Goal: Task Accomplishment & Management: Manage account settings

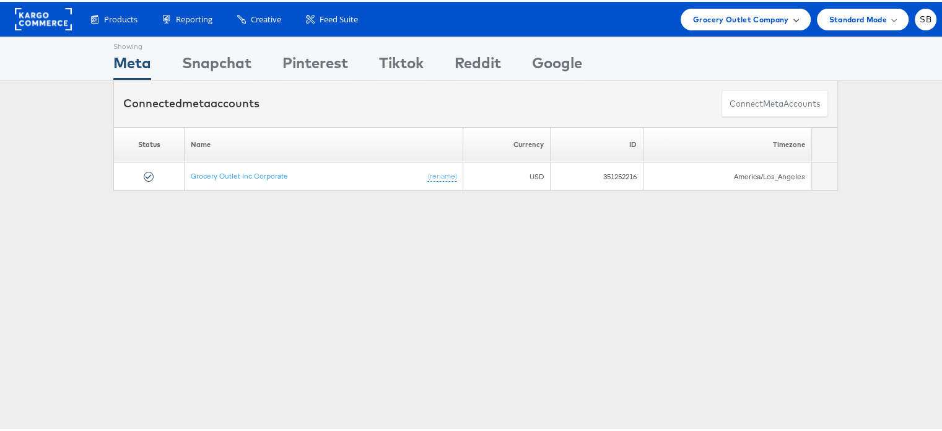
click at [746, 13] on span "Grocery Outlet Company" at bounding box center [741, 17] width 96 height 13
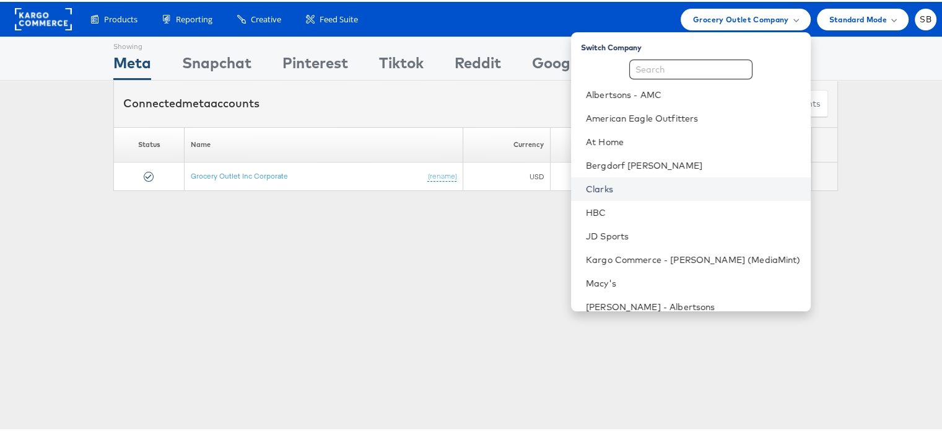
click at [642, 188] on link "Clarks" at bounding box center [693, 187] width 215 height 12
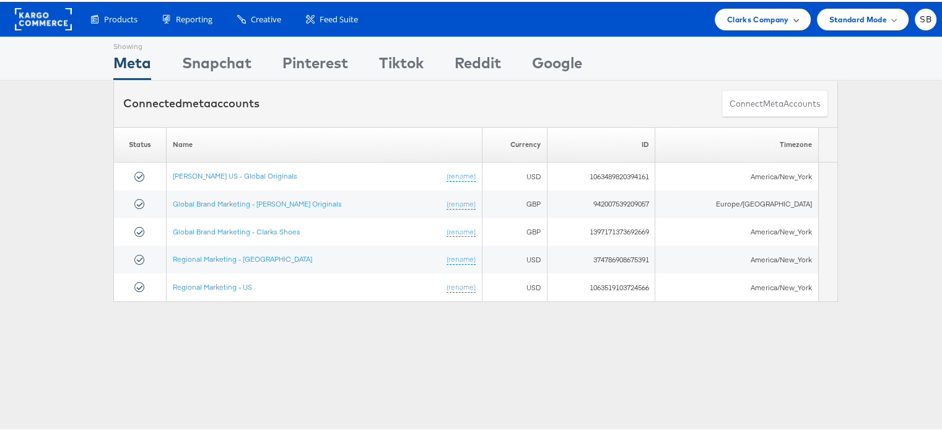
click at [755, 16] on span "Clarks Company" at bounding box center [758, 17] width 62 height 13
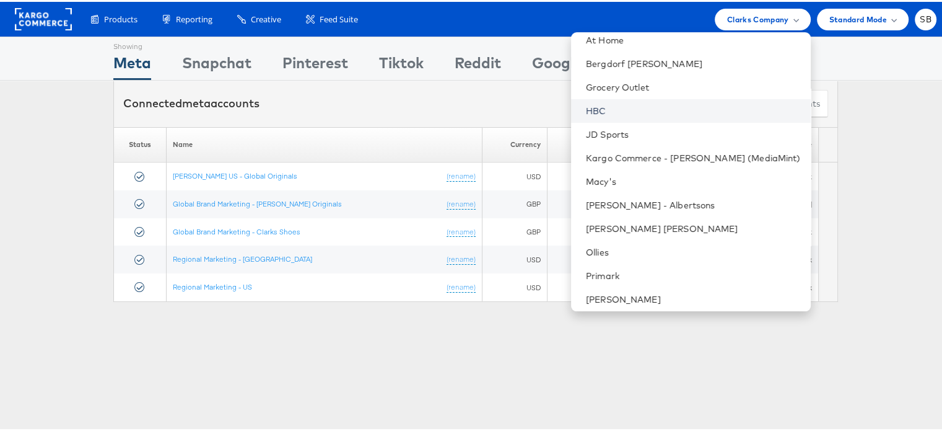
scroll to position [107, 0]
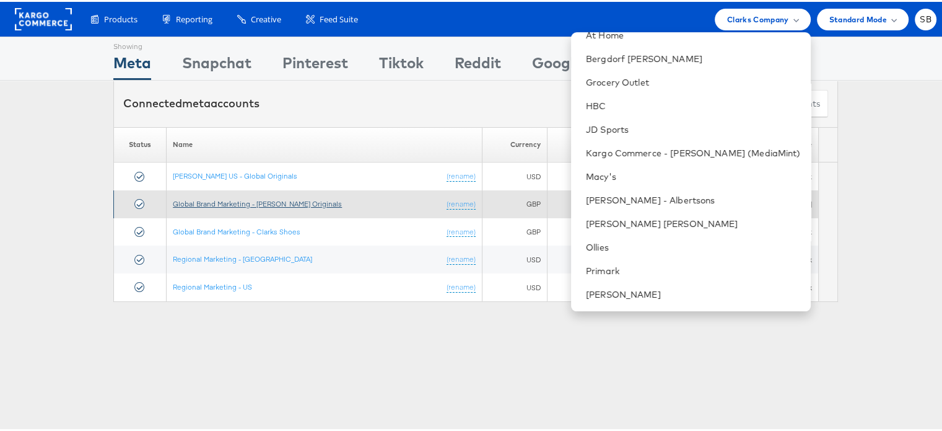
click at [273, 201] on link "Global Brand Marketing - Clarks Originals" at bounding box center [257, 201] width 169 height 9
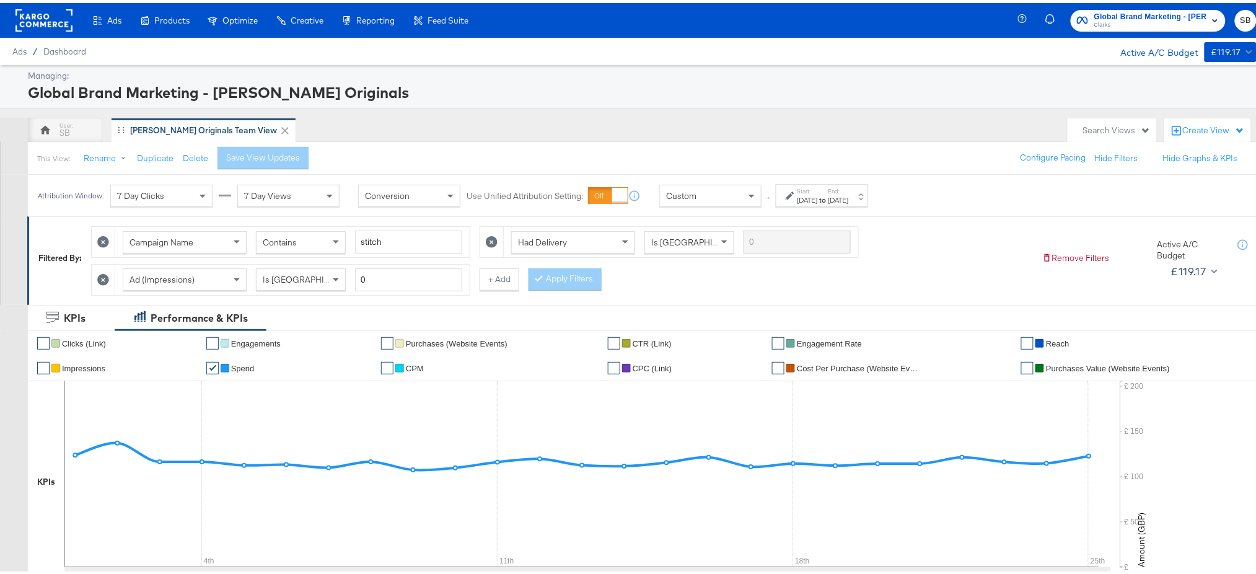
click at [816, 196] on div "[DATE]" at bounding box center [807, 197] width 20 height 10
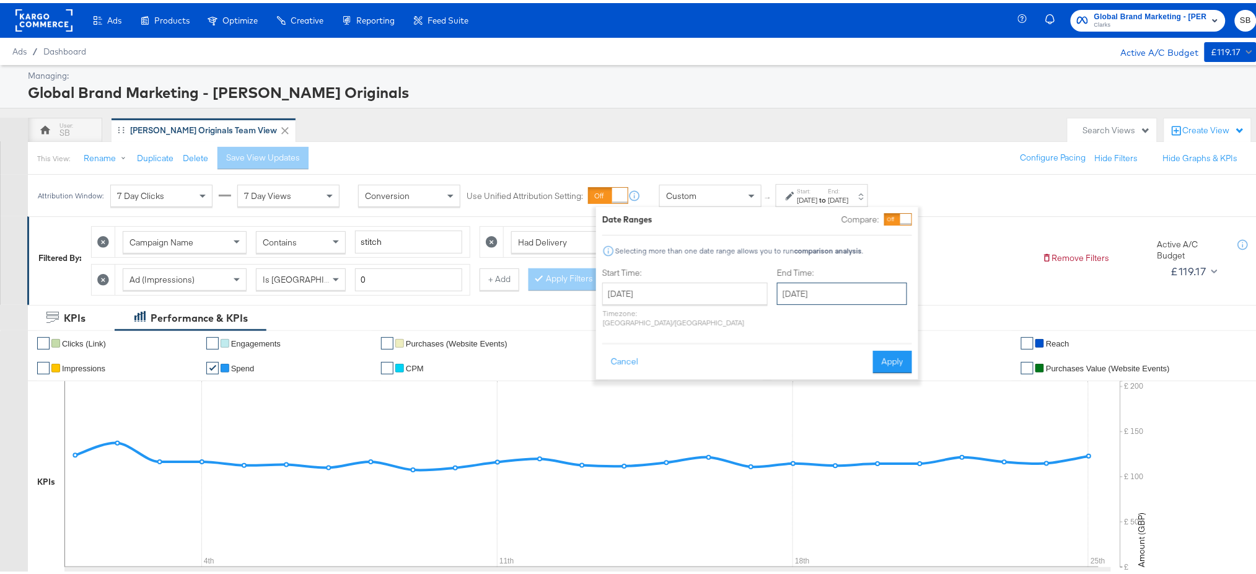
click at [802, 293] on input "September 25th 2025" at bounding box center [842, 290] width 130 height 22
click at [781, 421] on td "28" at bounding box center [791, 422] width 21 height 17
type input "[DATE]"
click at [888, 354] on button "Apply" at bounding box center [892, 359] width 39 height 22
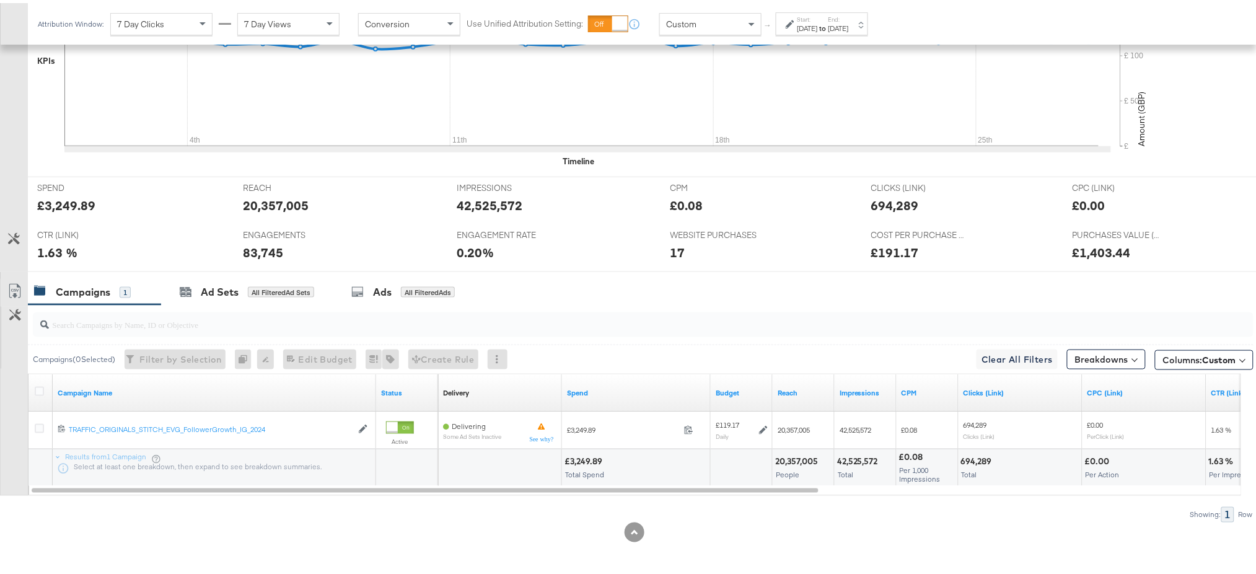
scroll to position [421, 0]
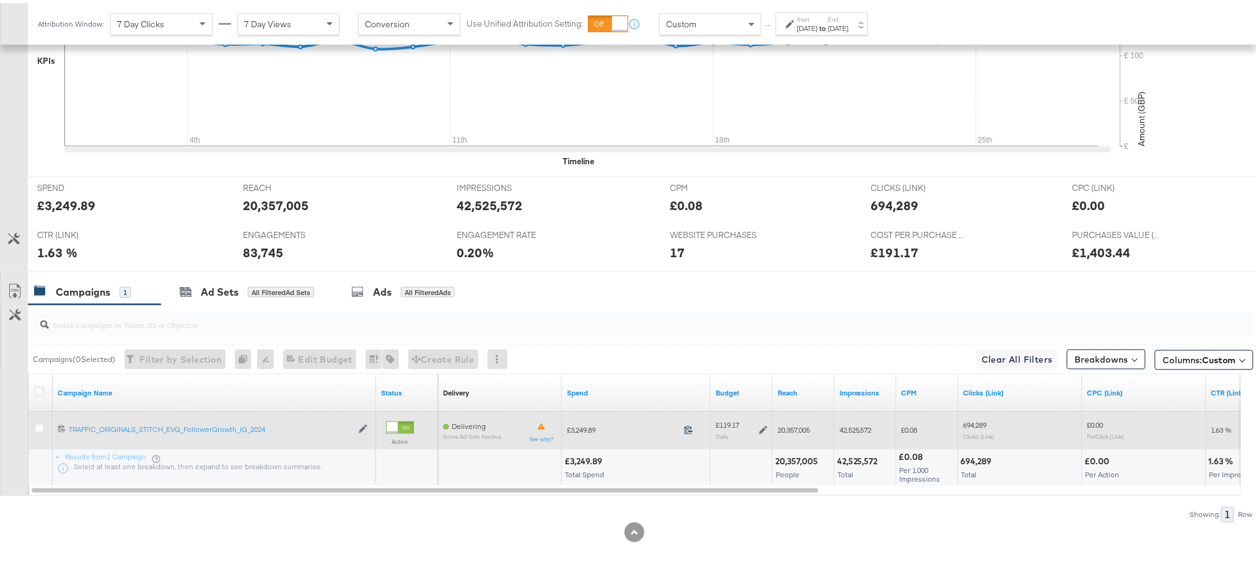
click at [686, 426] on icon at bounding box center [689, 426] width 8 height 9
click at [764, 426] on icon at bounding box center [763, 426] width 9 height 9
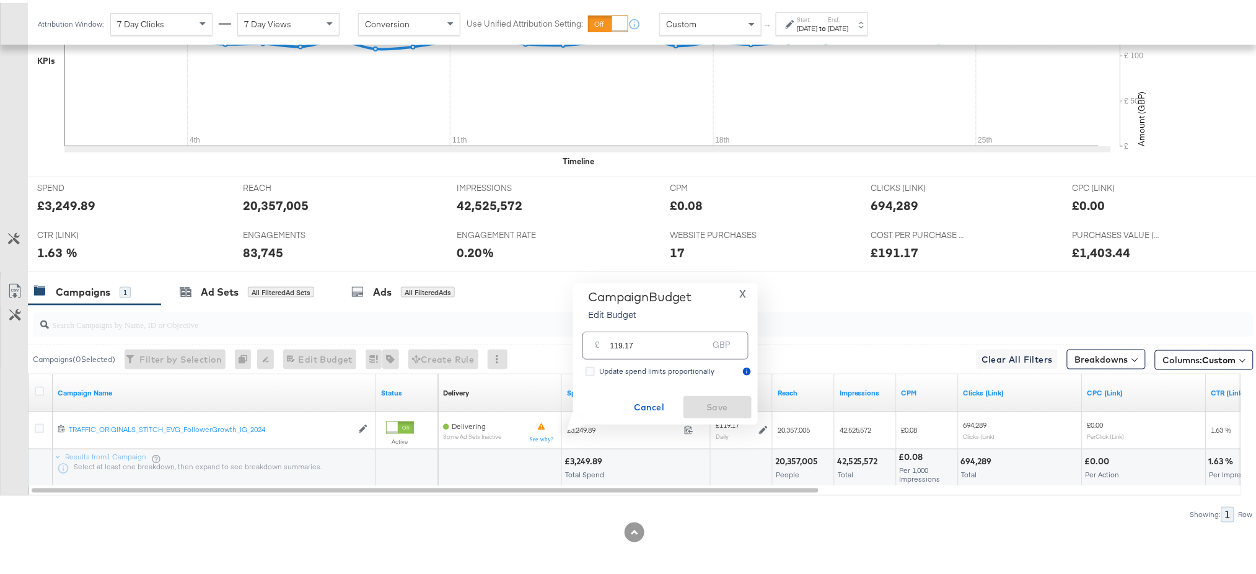
click at [660, 344] on input "119.17" at bounding box center [659, 337] width 98 height 27
type input "125.06"
click at [712, 400] on span "Save" at bounding box center [717, 403] width 58 height 15
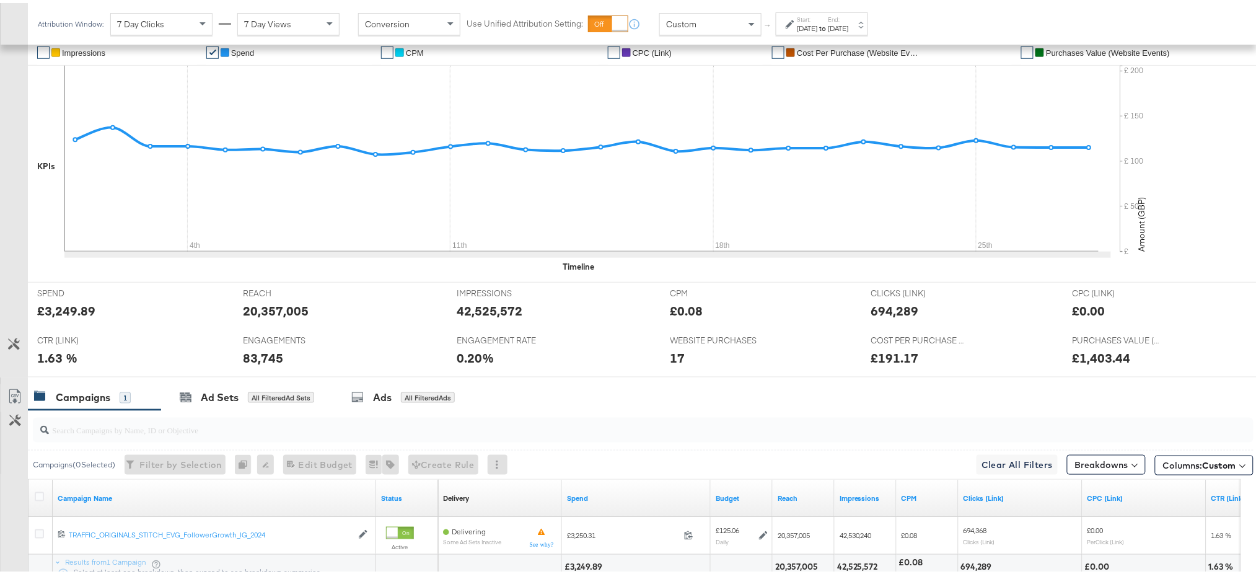
scroll to position [0, 0]
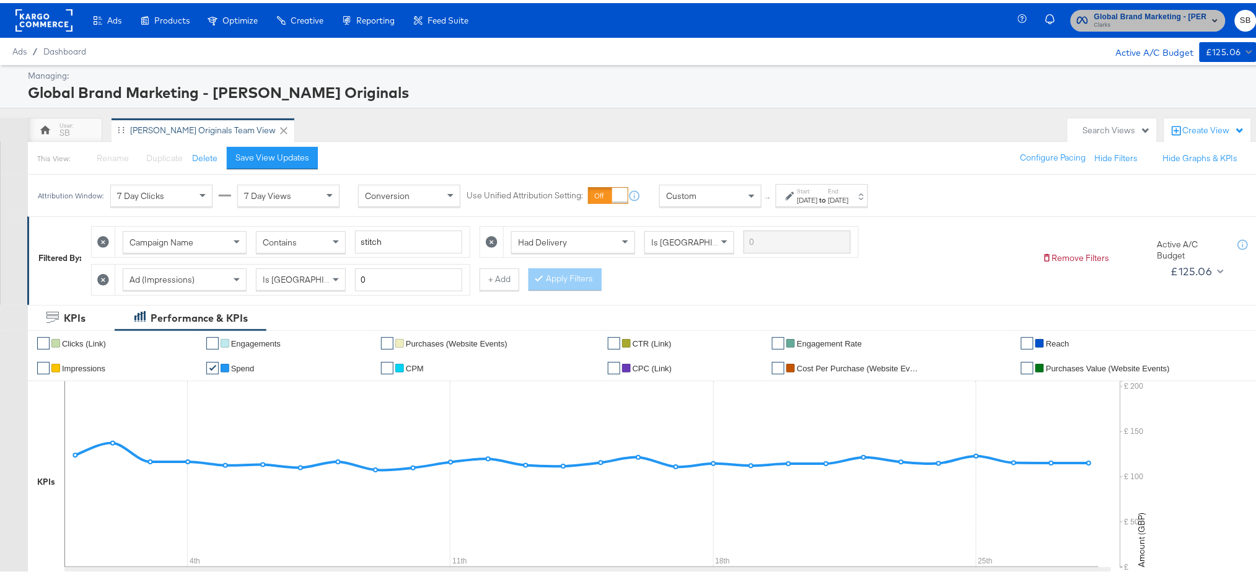
click at [951, 22] on span "Clarks" at bounding box center [1150, 22] width 113 height 10
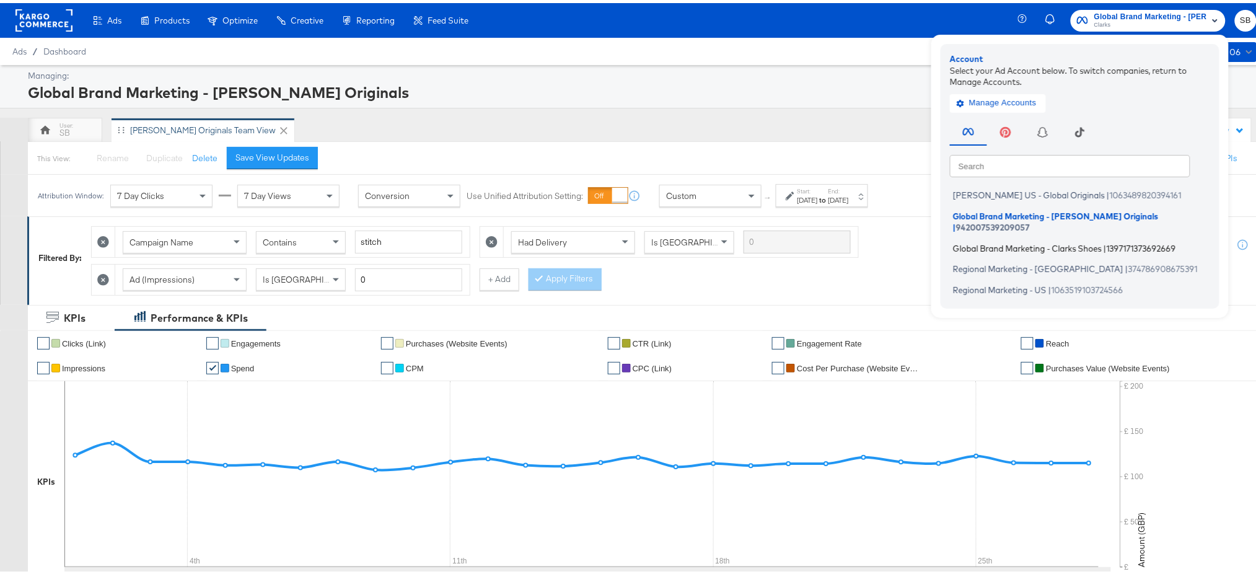
click at [951, 240] on span "Global Brand Marketing - Clarks Shoes" at bounding box center [1027, 245] width 149 height 10
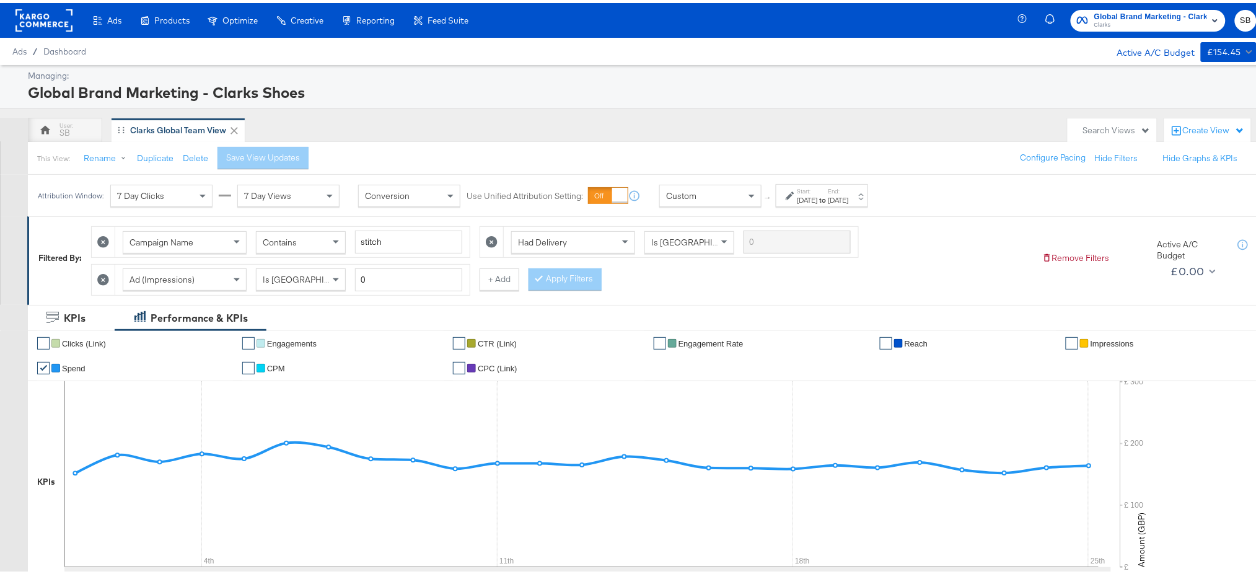
click at [828, 196] on strong "to" at bounding box center [823, 196] width 11 height 9
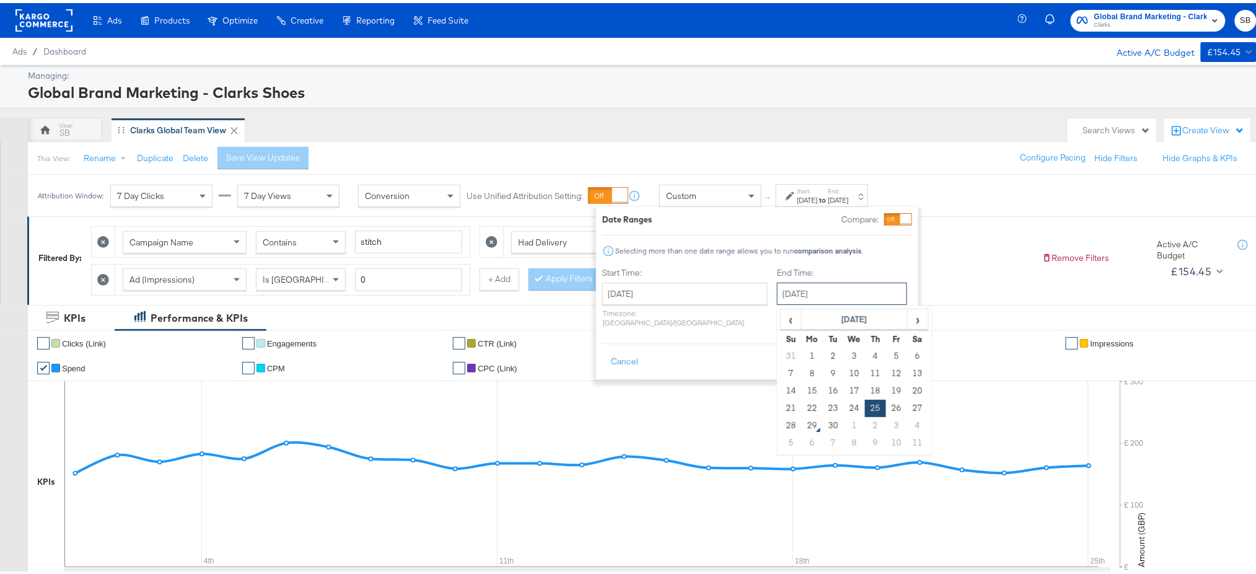
click at [823, 297] on input "September 25th 2025" at bounding box center [842, 290] width 130 height 22
click at [781, 424] on td "28" at bounding box center [791, 422] width 21 height 17
type input "[DATE]"
click at [883, 348] on button "Apply" at bounding box center [892, 359] width 39 height 22
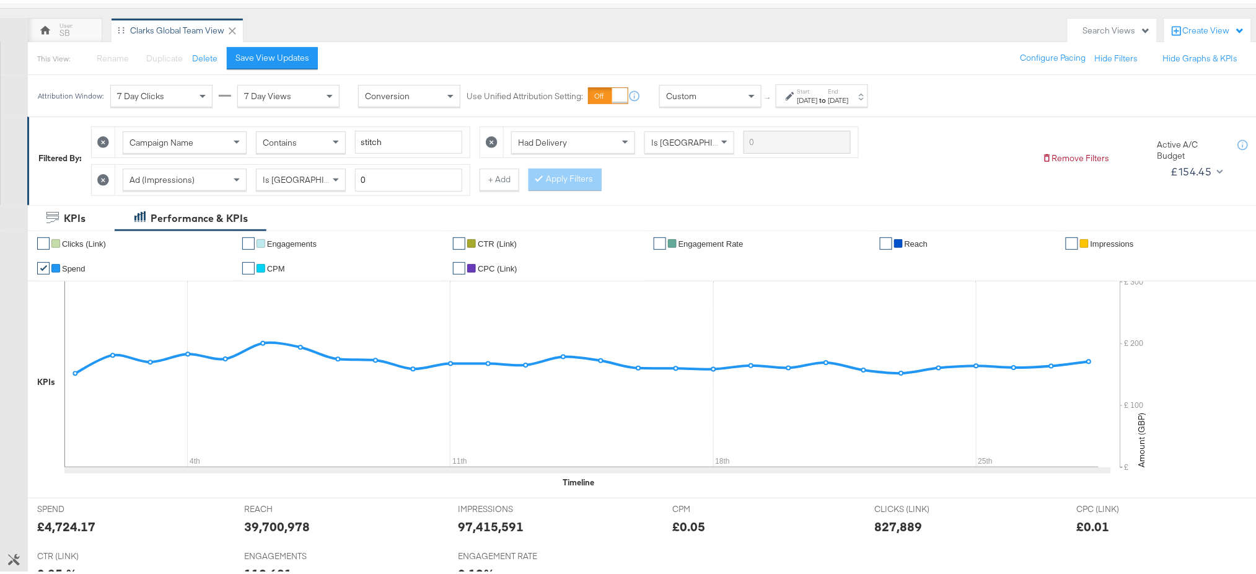
scroll to position [99, 0]
click at [849, 95] on div "[DATE]" at bounding box center [838, 98] width 20 height 10
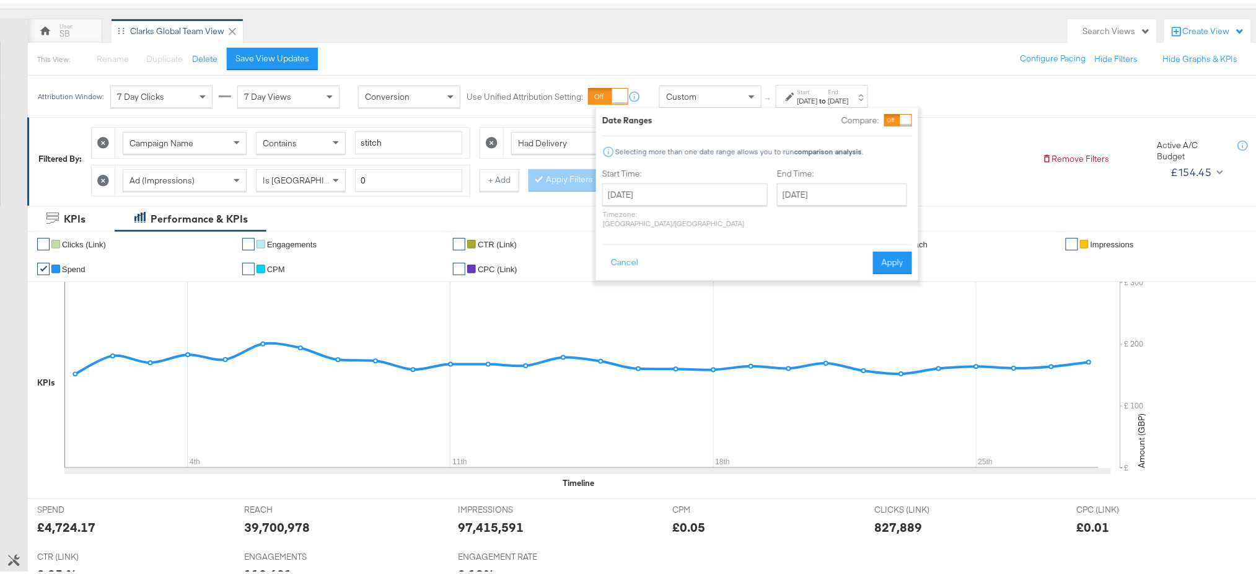
click at [912, 45] on div "This View: Rename Please save your changes before renaming this view Duplicate …" at bounding box center [647, 55] width 1241 height 33
click at [638, 248] on button "Cancel" at bounding box center [624, 259] width 45 height 22
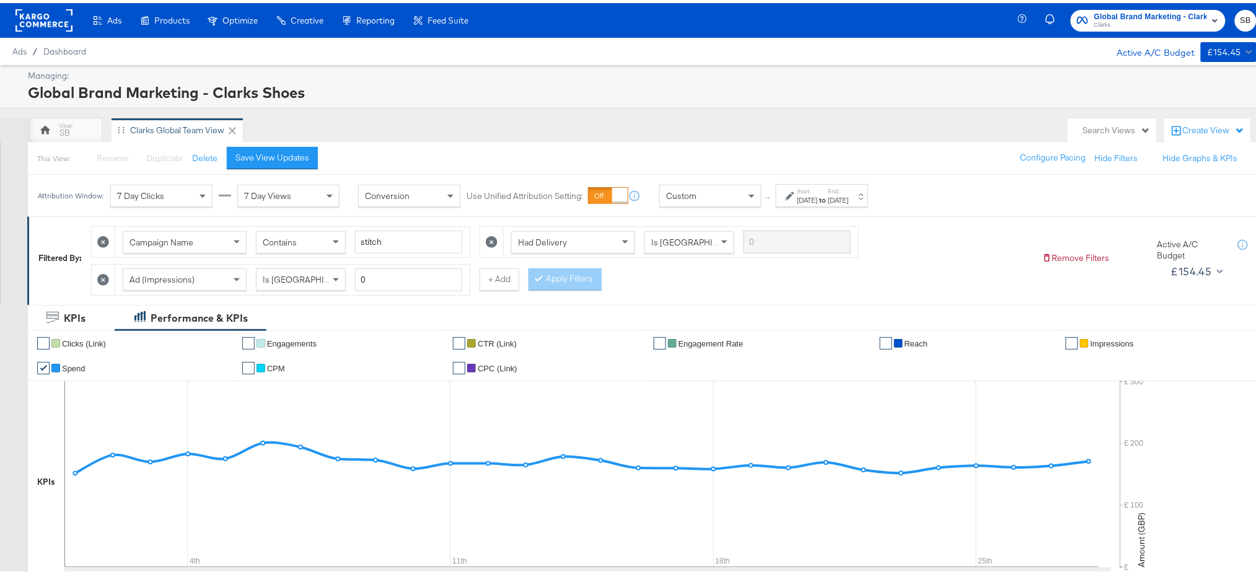
scroll to position [1, 0]
click at [1113, 23] on span "Clarks" at bounding box center [1150, 22] width 113 height 10
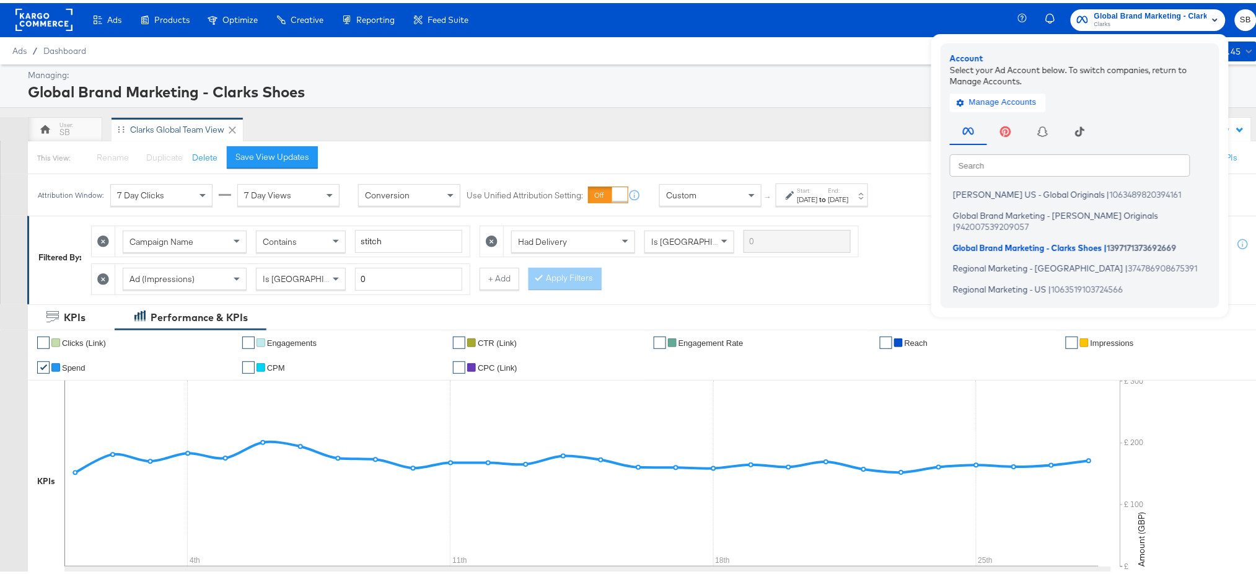
click at [812, 90] on div "Global Brand Marketing - Clarks Shoes" at bounding box center [640, 88] width 1225 height 21
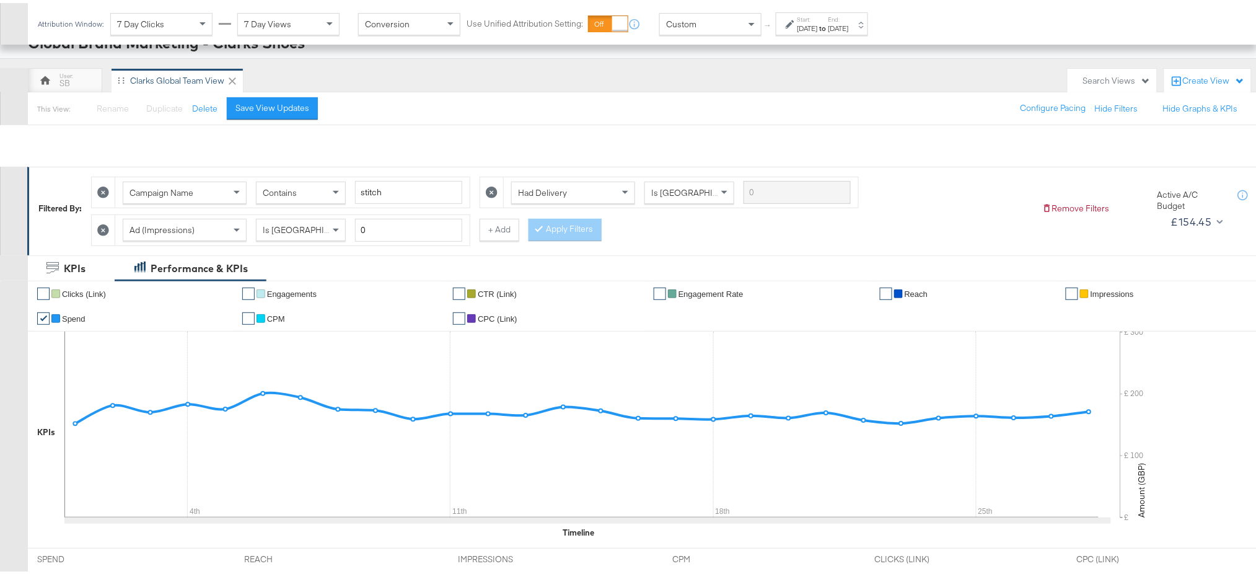
scroll to position [421, 0]
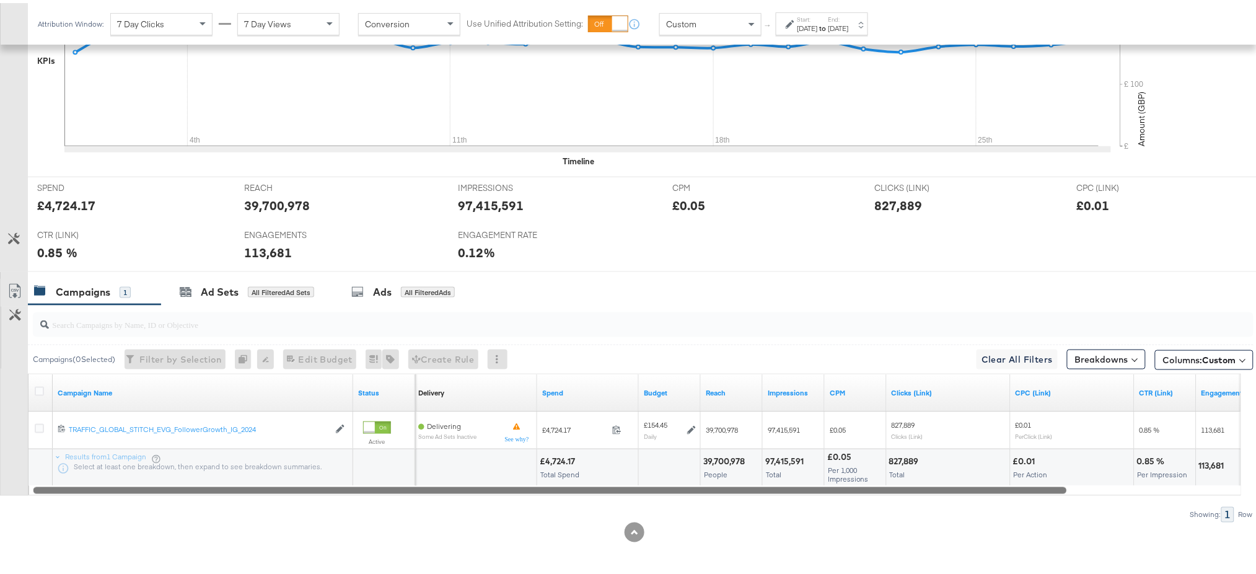
drag, startPoint x: 445, startPoint y: 489, endPoint x: 395, endPoint y: 489, distance: 49.6
click at [395, 489] on div at bounding box center [549, 486] width 1033 height 11
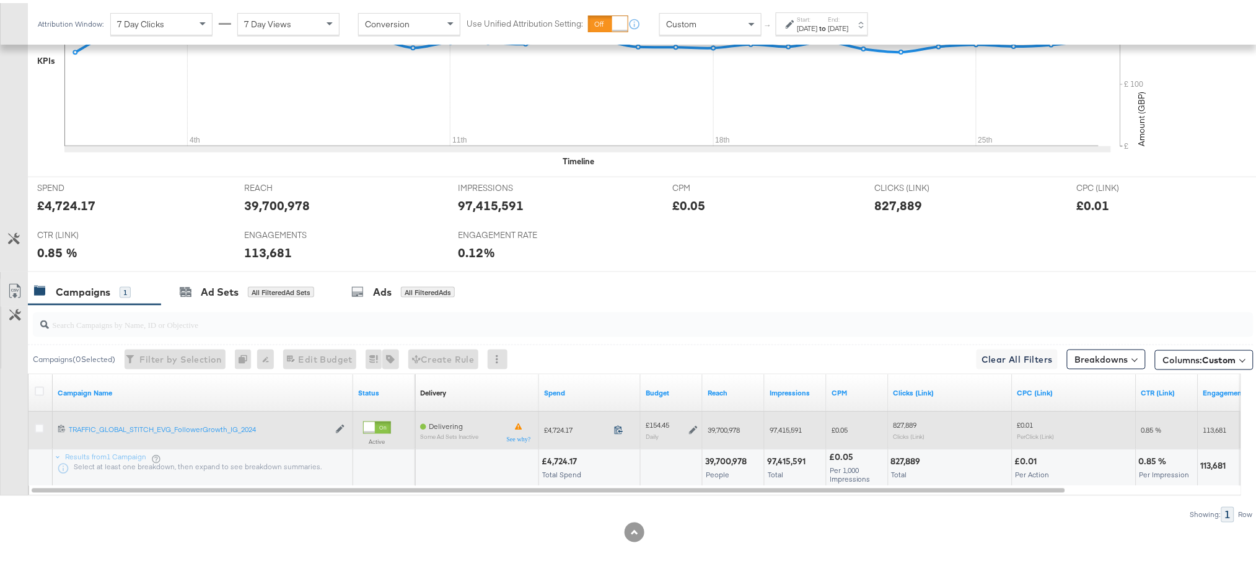
click at [613, 431] on span at bounding box center [622, 428] width 27 height 9
click at [691, 430] on icon at bounding box center [693, 426] width 9 height 9
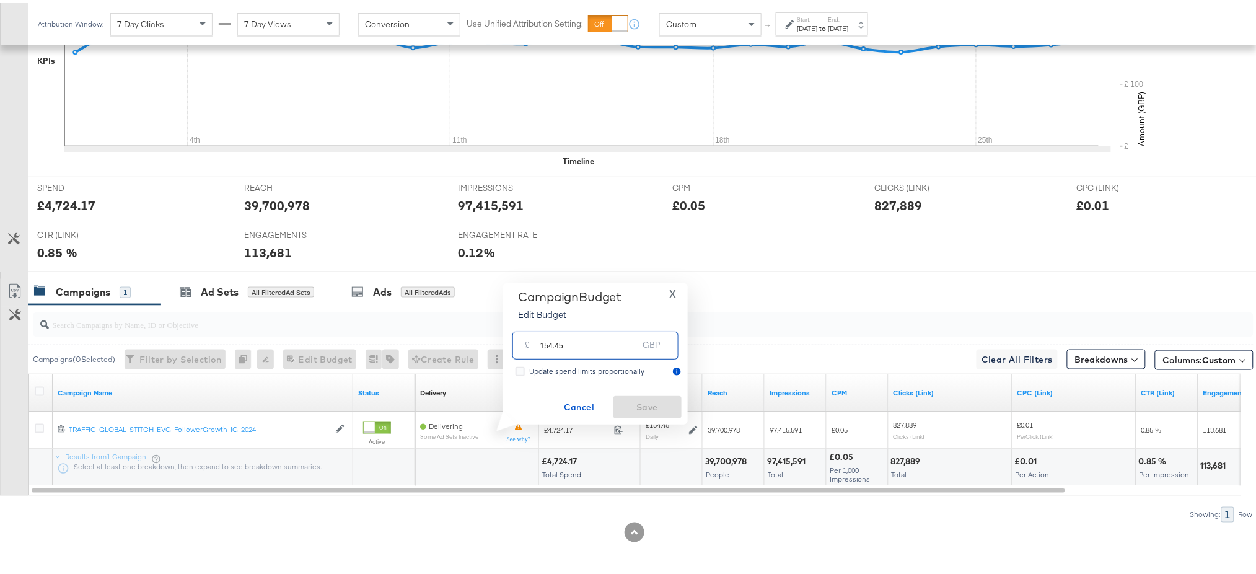
click at [585, 348] on input "154.45" at bounding box center [589, 337] width 98 height 27
type input "137.92"
click at [647, 409] on span "Save" at bounding box center [647, 403] width 58 height 15
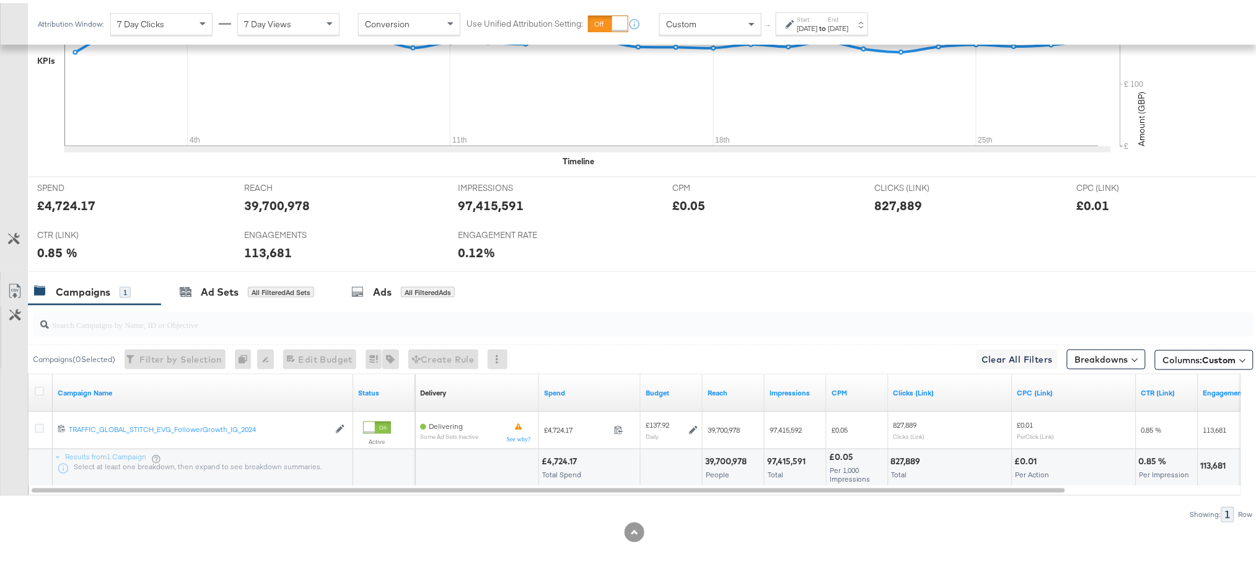
scroll to position [0, 0]
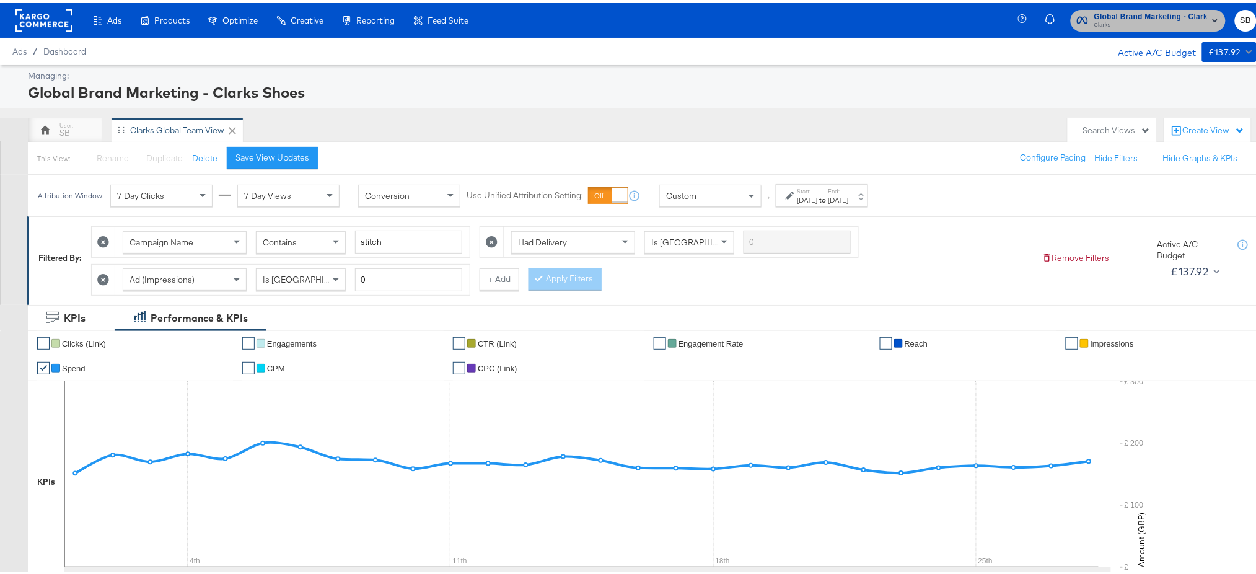
click at [1136, 24] on span "Clarks" at bounding box center [1150, 22] width 113 height 10
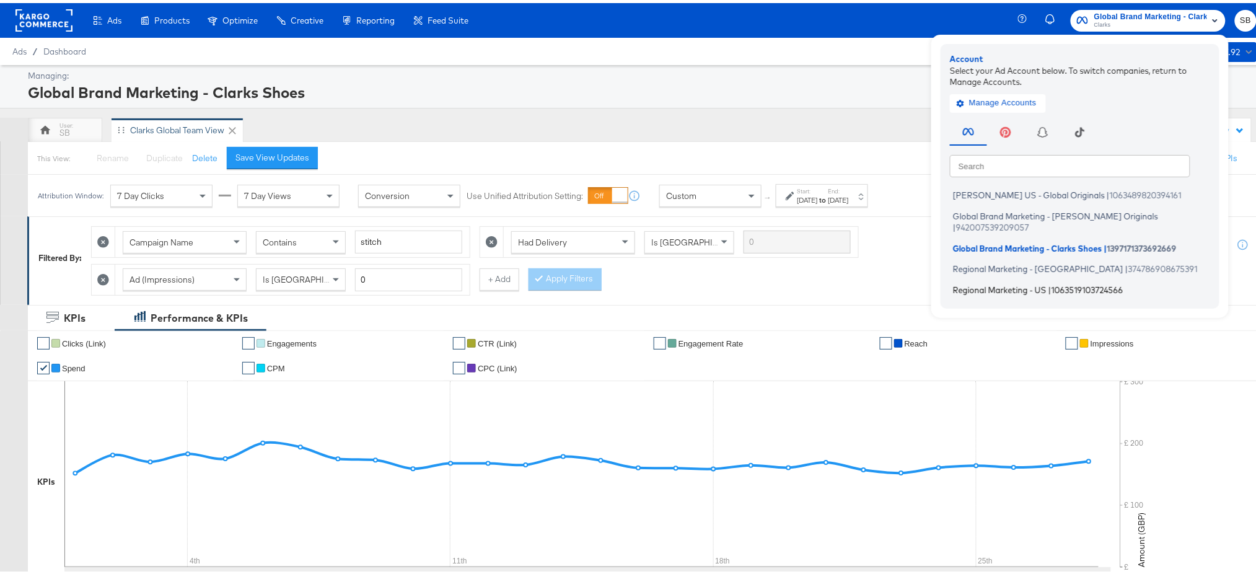
click at [987, 281] on span "Regional Marketing - US" at bounding box center [1000, 286] width 94 height 10
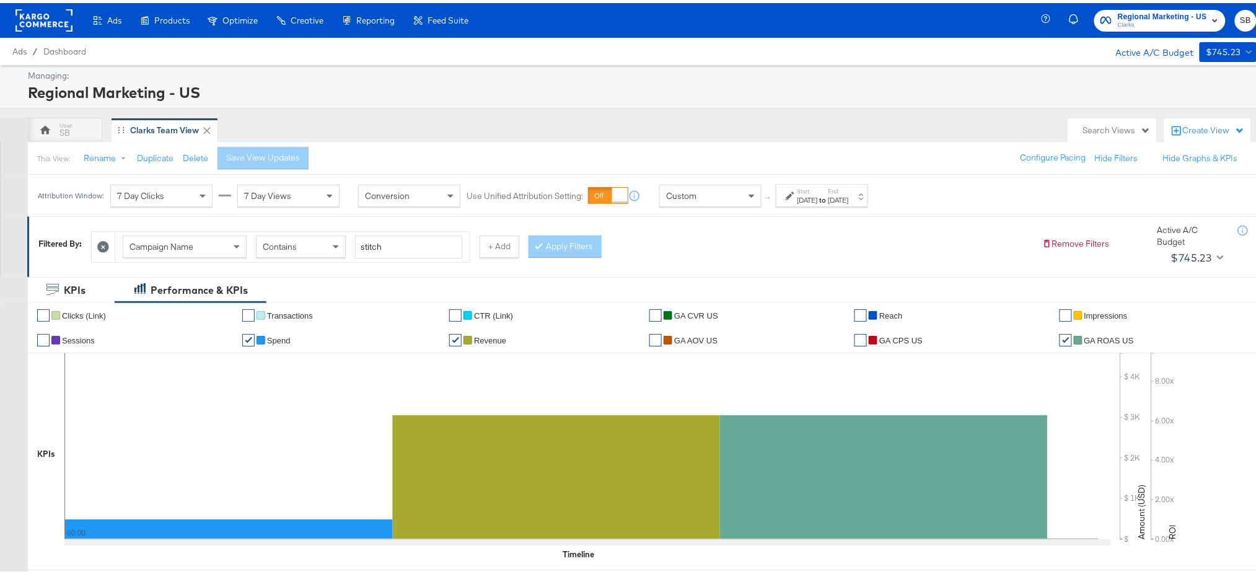
click at [849, 196] on div "[DATE]" at bounding box center [838, 197] width 20 height 10
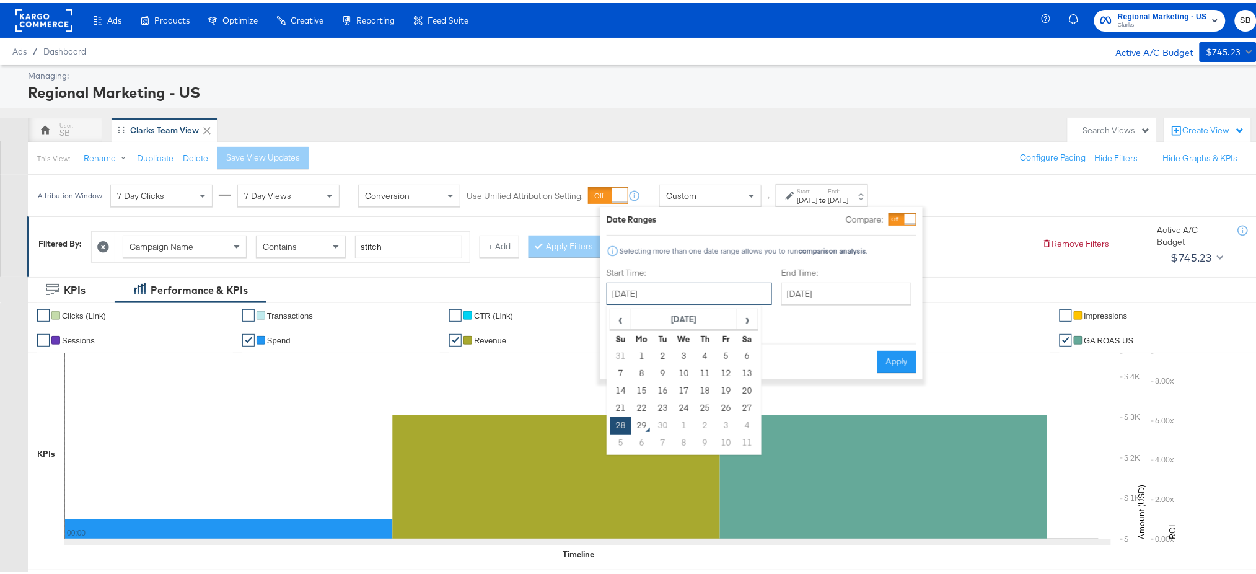
click at [670, 289] on input "[DATE]" at bounding box center [688, 290] width 165 height 22
click at [616, 313] on span "‹" at bounding box center [620, 316] width 19 height 19
click at [620, 415] on td "24" at bounding box center [620, 422] width 21 height 17
type input "[DATE]"
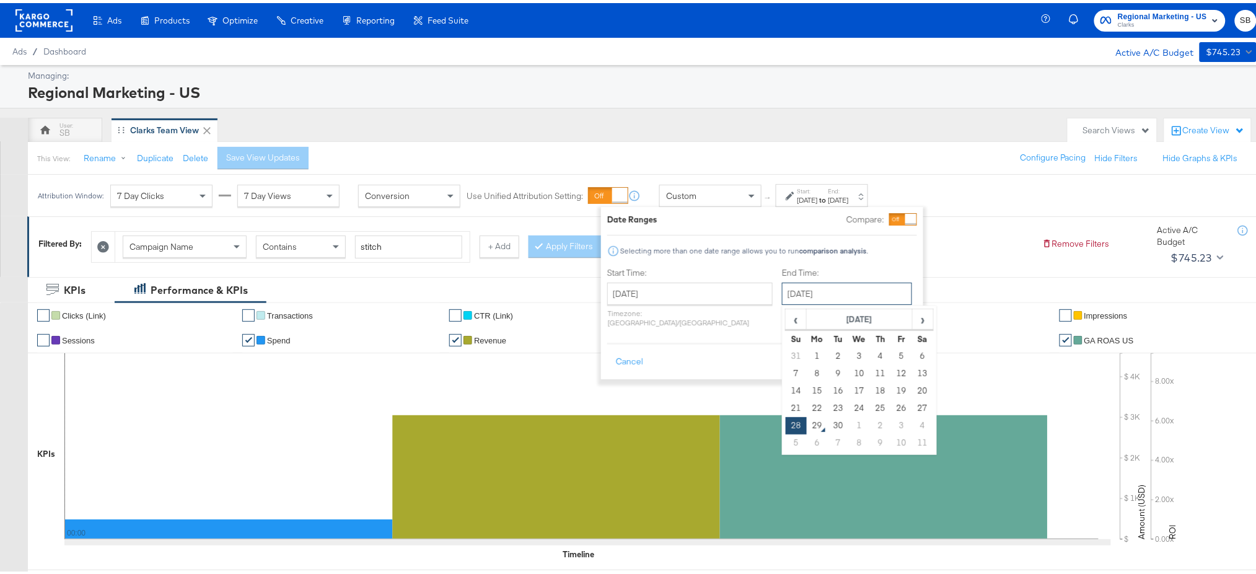
click at [801, 290] on input "[DATE]" at bounding box center [847, 290] width 130 height 22
click at [912, 403] on td "27" at bounding box center [922, 404] width 21 height 17
type input "[DATE]"
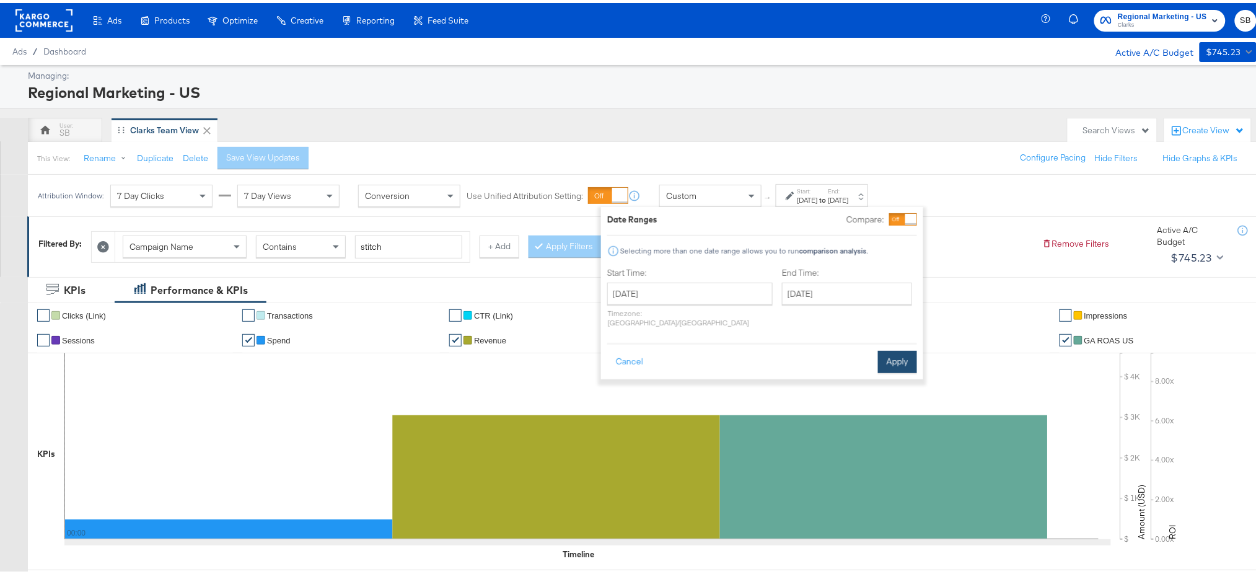
click at [901, 352] on button "Apply" at bounding box center [897, 359] width 39 height 22
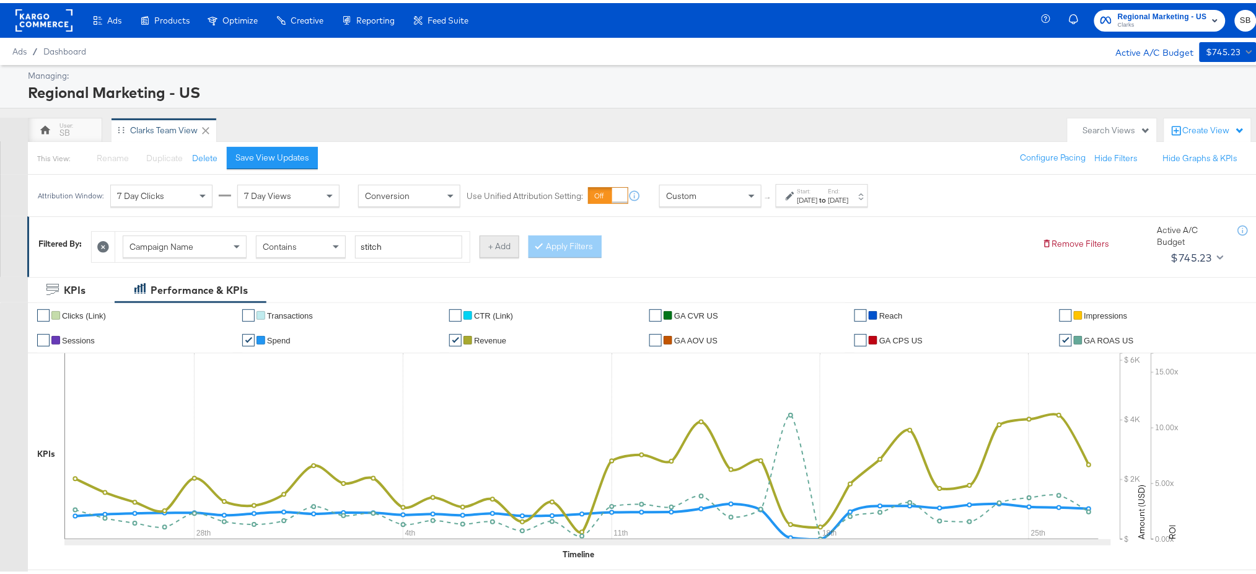
click at [511, 252] on button "+ Add" at bounding box center [499, 243] width 40 height 22
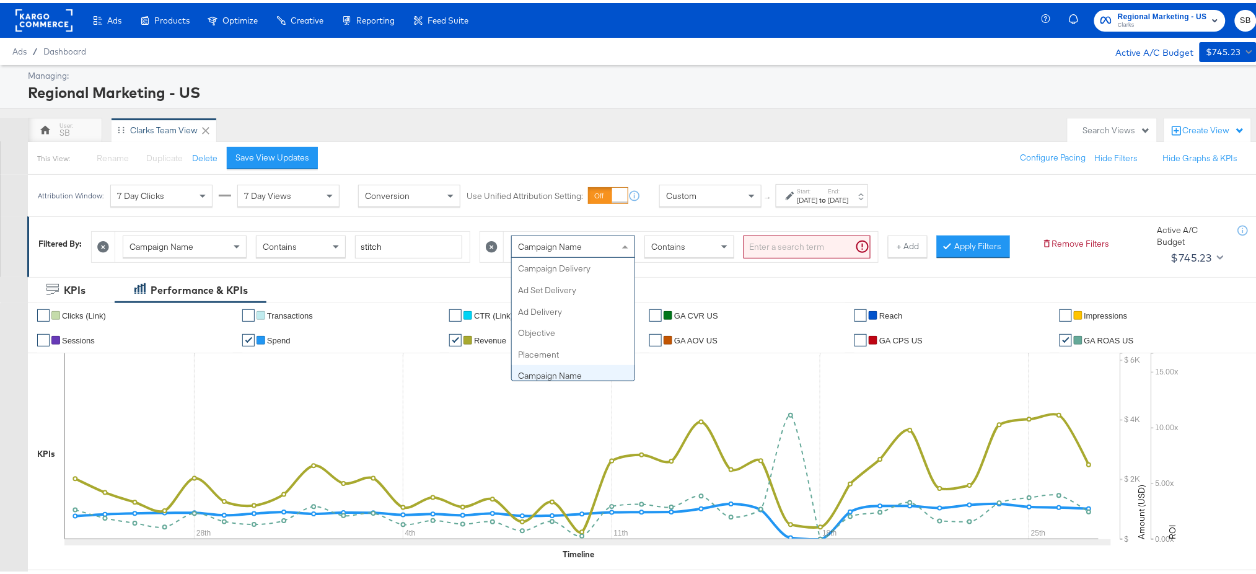
scroll to position [107, 0]
click at [615, 254] on div "Campaign Name Campaign Delivery Ad Set Delivery Ad Delivery Objective Placement…" at bounding box center [573, 243] width 124 height 22
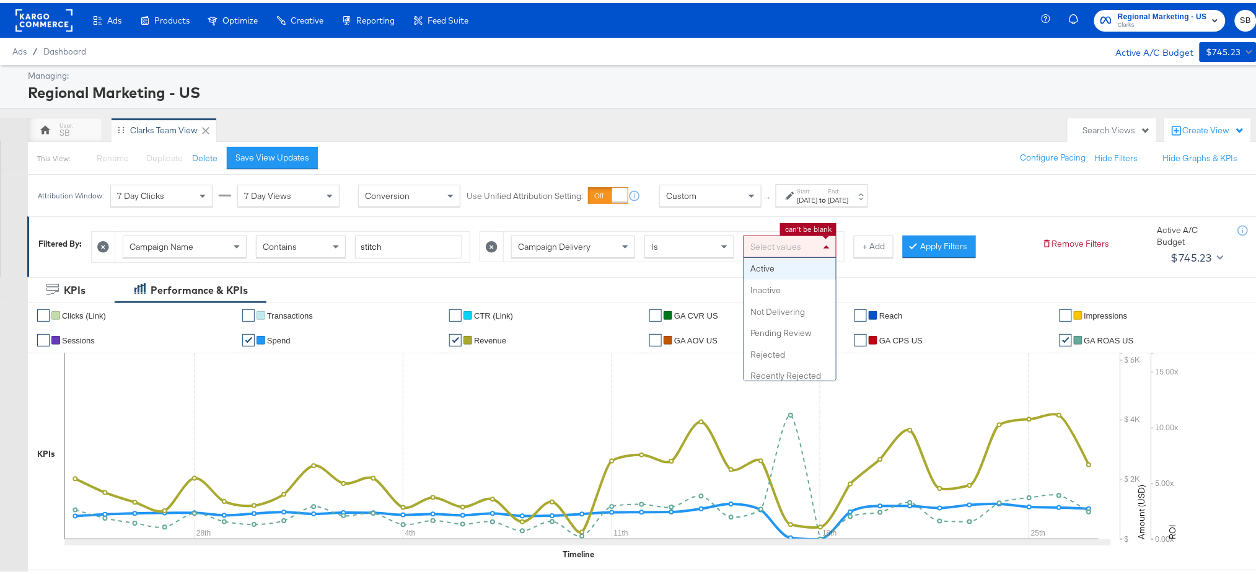
click at [799, 248] on div "Select values" at bounding box center [790, 243] width 92 height 21
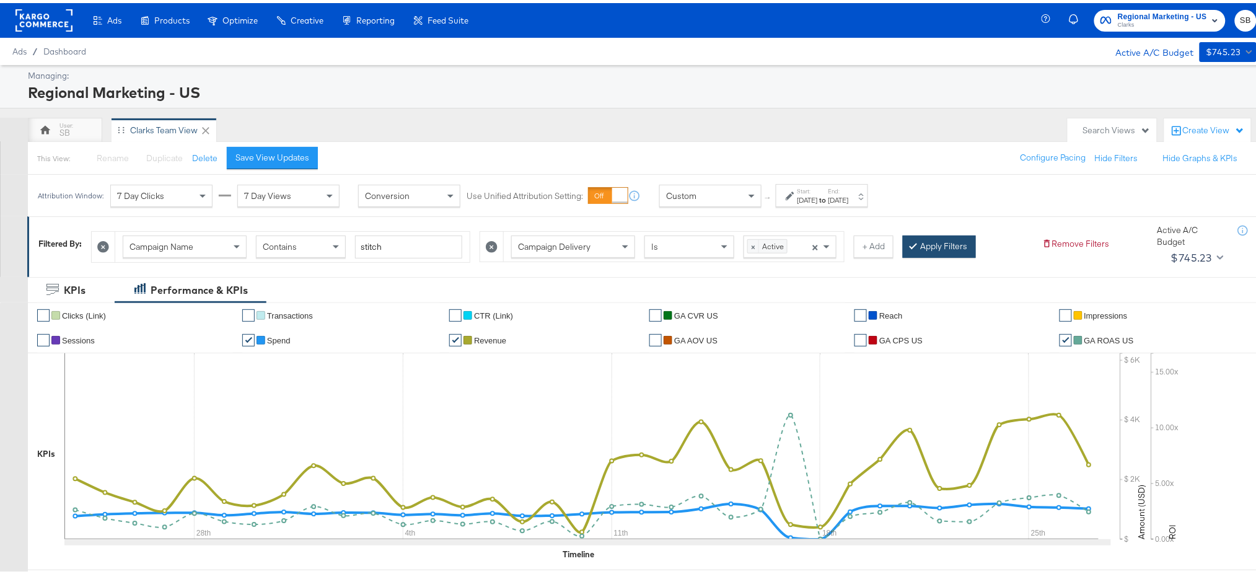
click at [925, 245] on button "Apply Filters" at bounding box center [939, 243] width 73 height 22
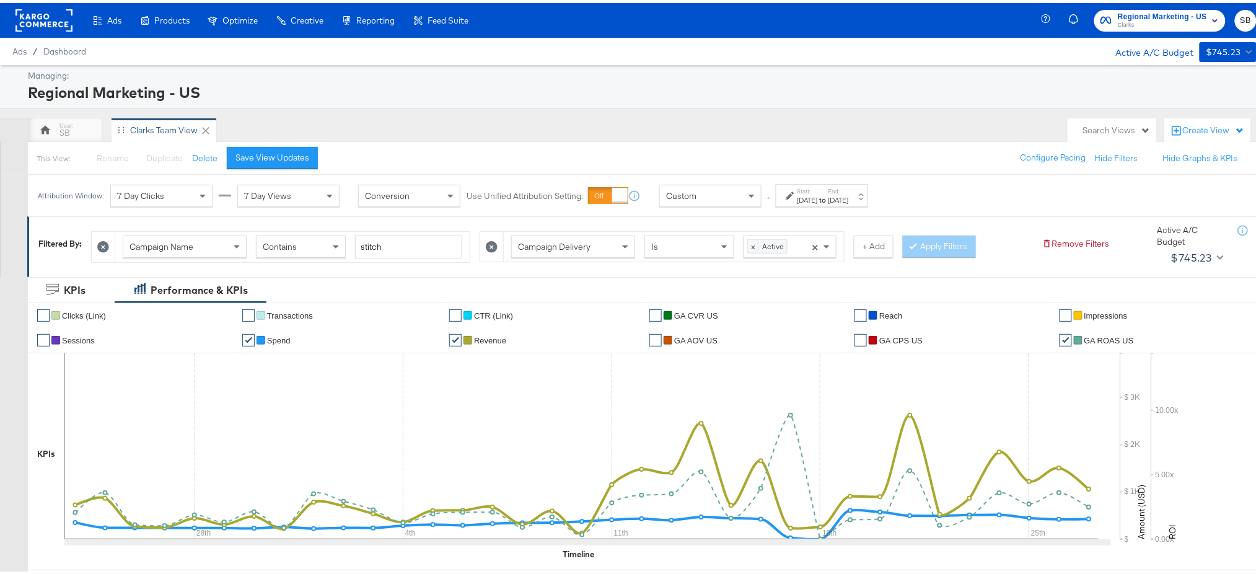
click at [497, 247] on icon at bounding box center [492, 244] width 12 height 12
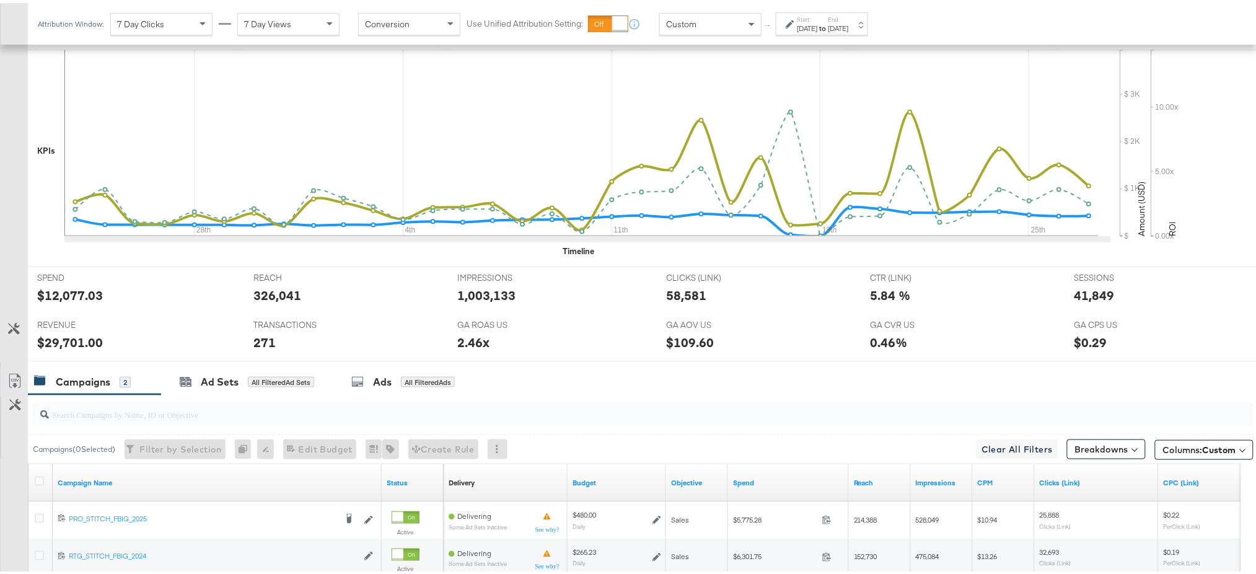
scroll to position [429, 0]
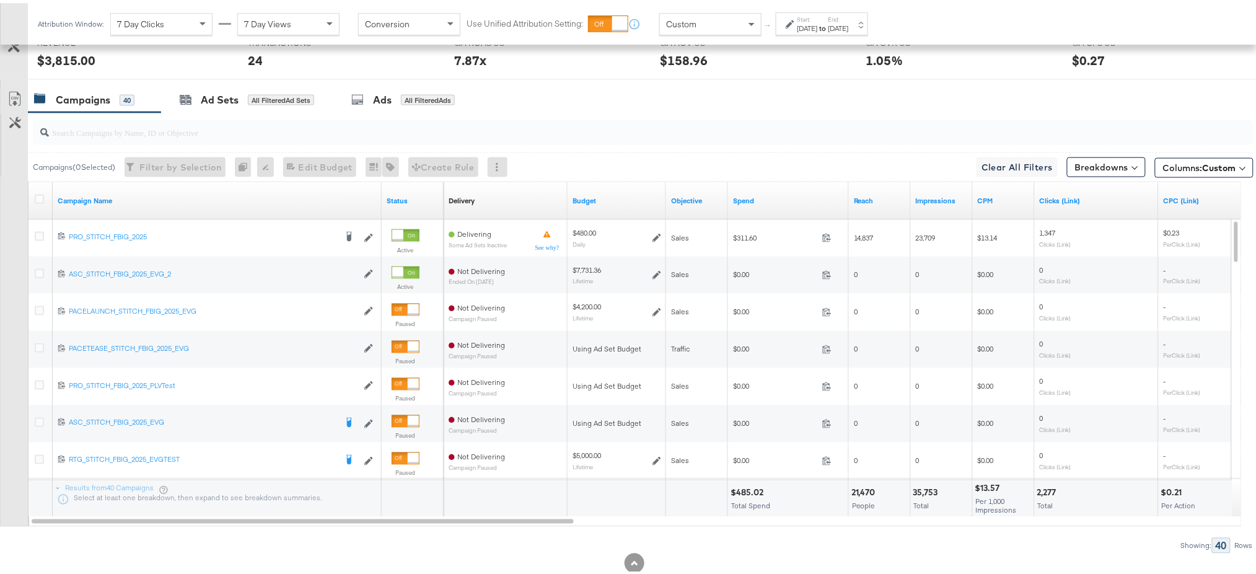
scroll to position [568, 0]
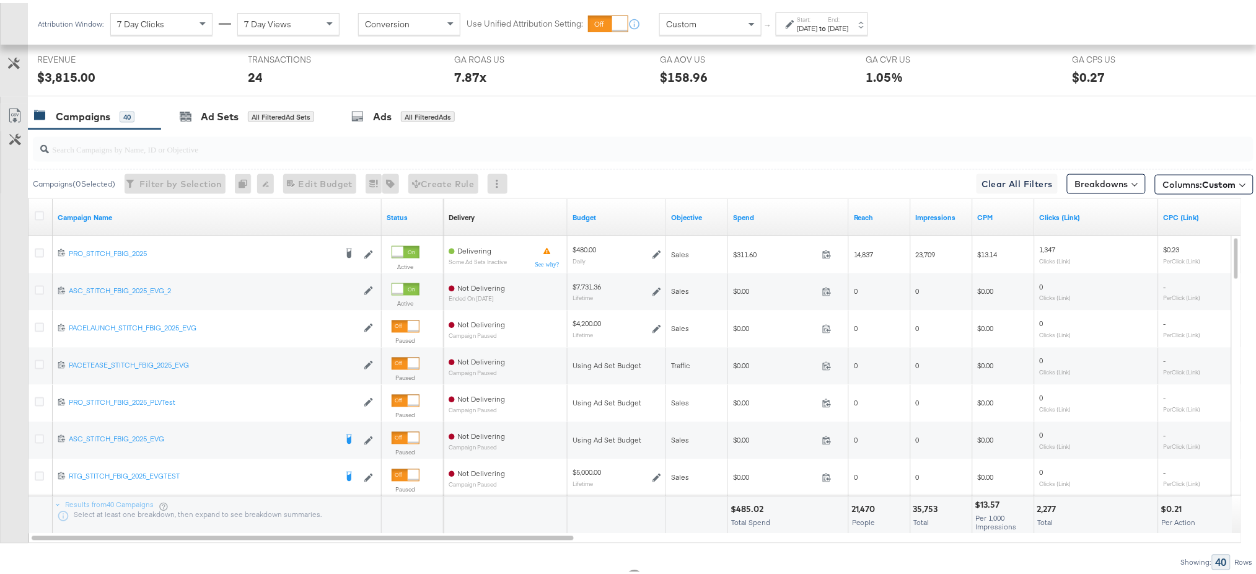
click at [818, 20] on div "[DATE]" at bounding box center [807, 25] width 20 height 10
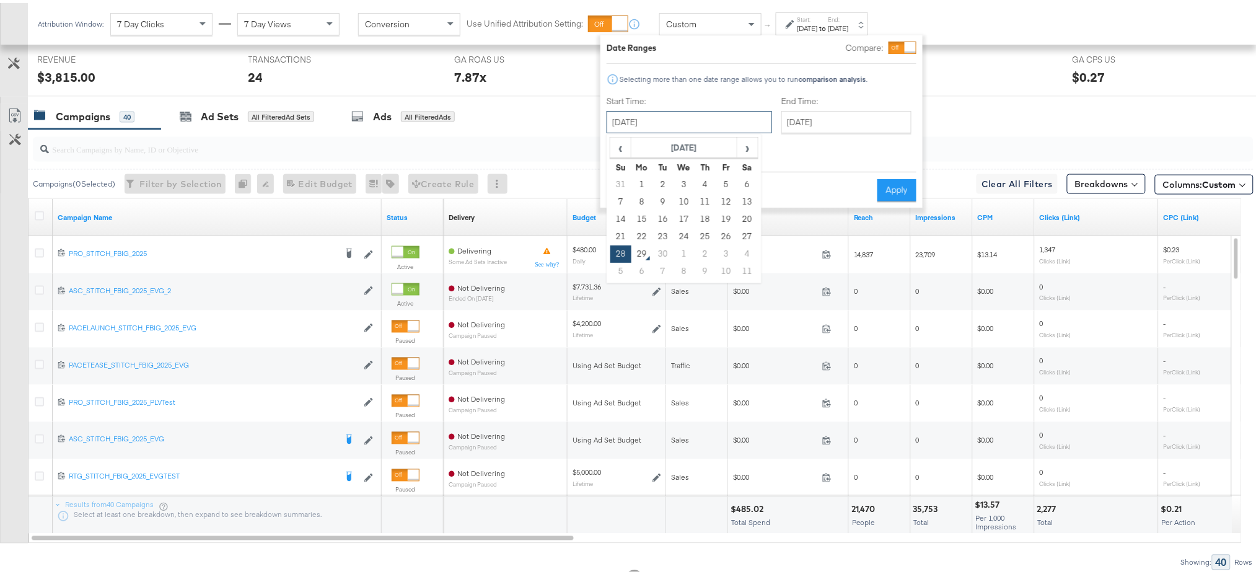
click at [637, 120] on input "[DATE]" at bounding box center [688, 119] width 165 height 22
click at [618, 149] on span "‹" at bounding box center [620, 144] width 19 height 19
click at [616, 247] on td "24" at bounding box center [620, 250] width 21 height 17
type input "August 24th 2025"
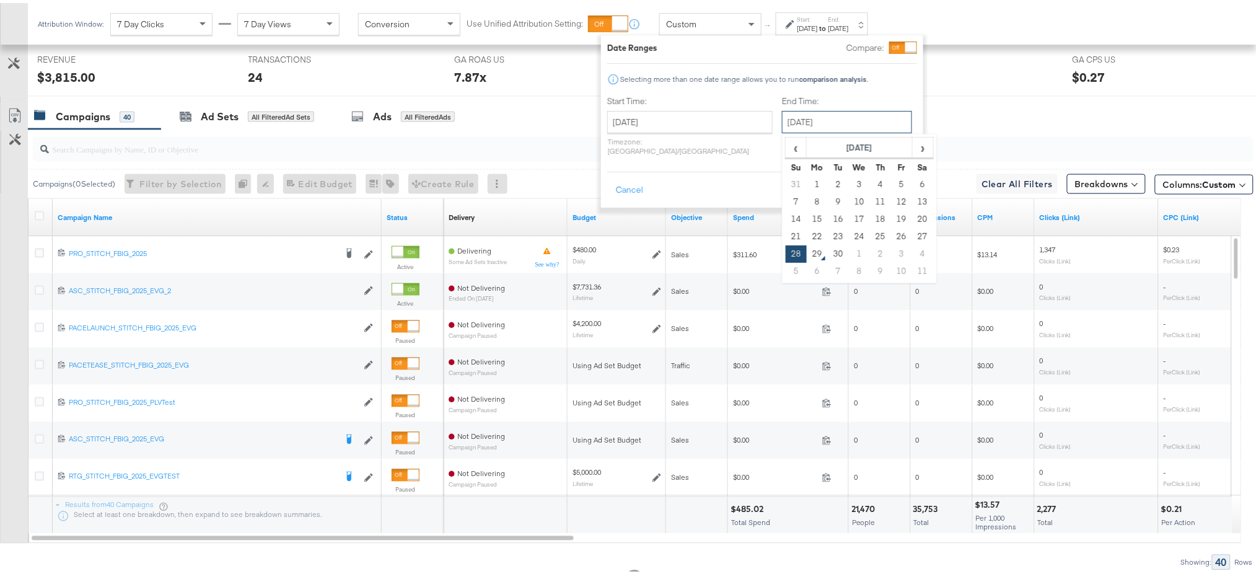
click at [785, 128] on input "September 28th 2025" at bounding box center [847, 119] width 130 height 22
click at [912, 232] on td "27" at bounding box center [922, 233] width 21 height 17
type input "September 27th 2025"
click at [896, 178] on button "Apply" at bounding box center [897, 187] width 39 height 22
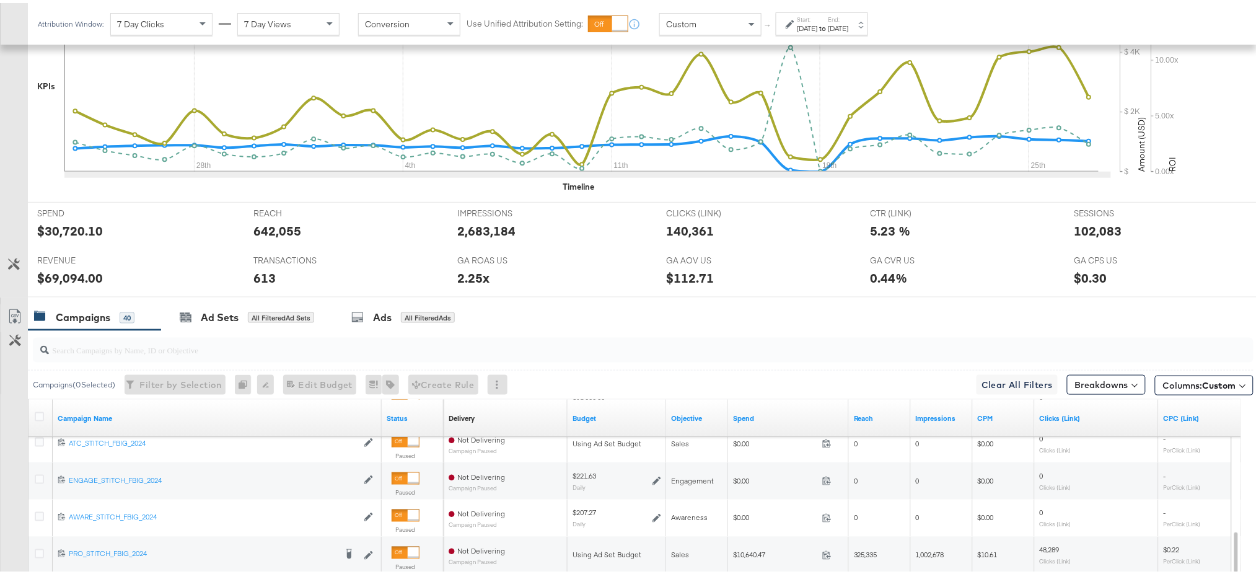
scroll to position [367, 0]
click at [870, 193] on div "✔ Clicks (Link) ✔ Transactions ✔ CTR (Link) ✔ GA CVR US ✔ Reach ✔ Impressions ✔…" at bounding box center [648, 65] width 1241 height 267
click at [849, 18] on div "Start: Aug 24th 2025 to End: Sep 27th 2025" at bounding box center [822, 21] width 51 height 18
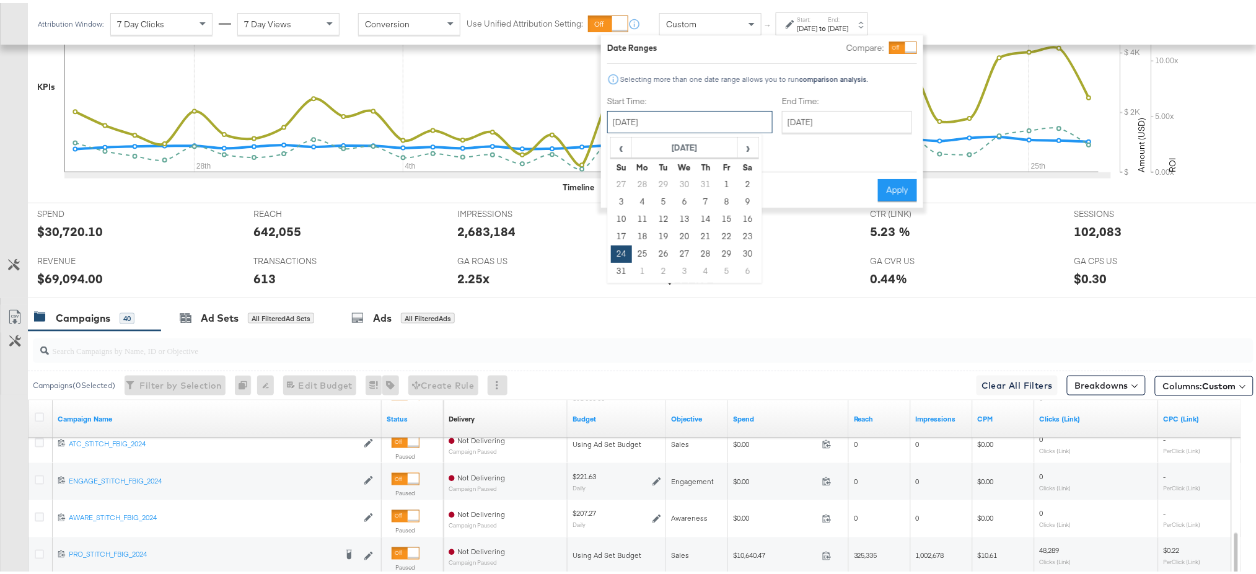
click at [707, 116] on input "August 24th 2025" at bounding box center [689, 119] width 165 height 22
click at [746, 149] on span "›" at bounding box center [747, 144] width 19 height 19
click at [620, 252] on td "28" at bounding box center [621, 250] width 21 height 17
type input "September 28th 2025"
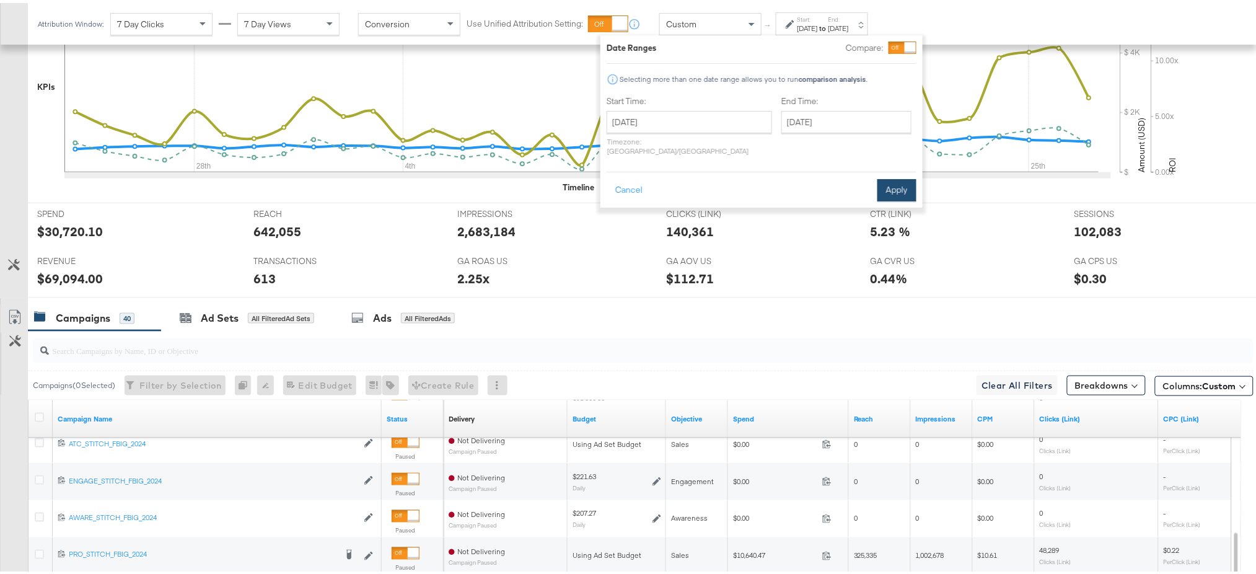
click at [899, 181] on button "Apply" at bounding box center [896, 187] width 39 height 22
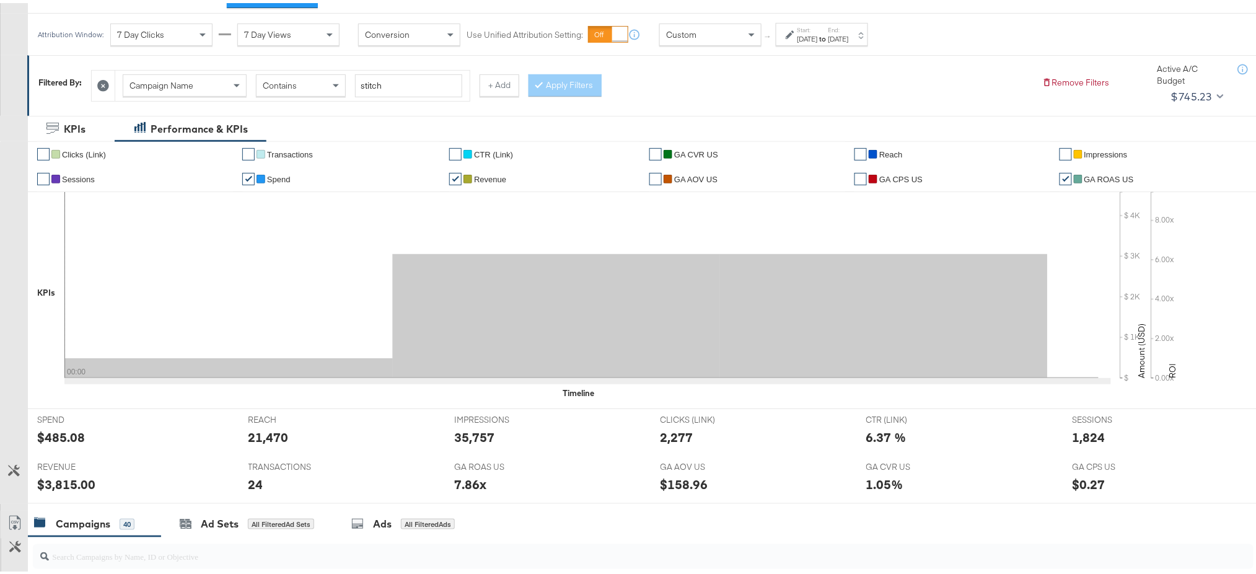
scroll to position [80, 0]
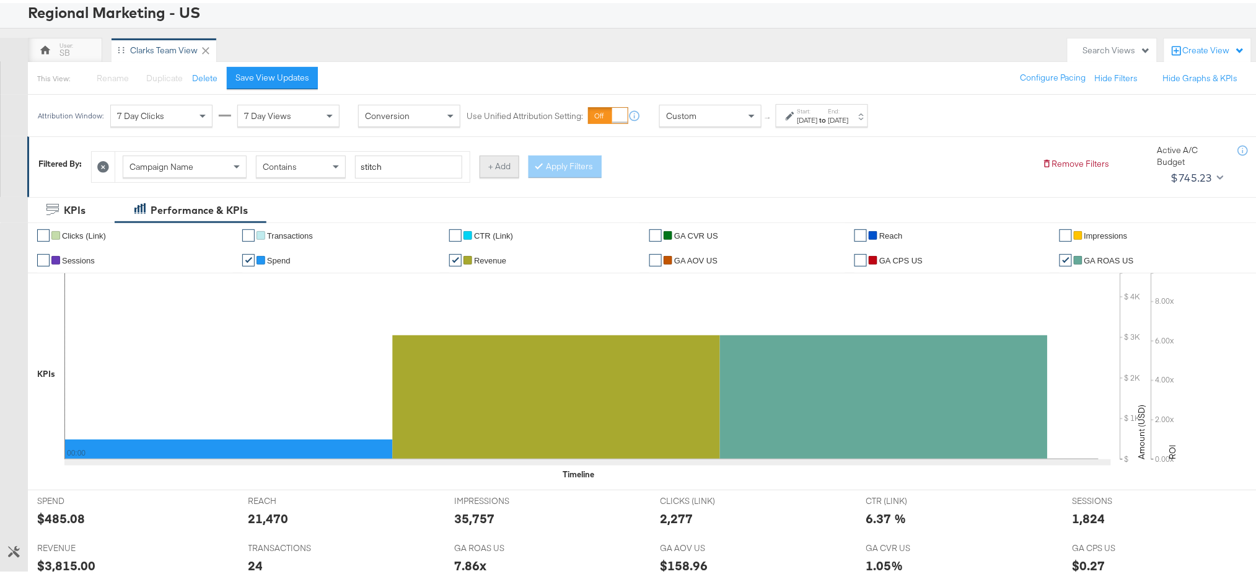
click at [501, 168] on button "+ Add" at bounding box center [499, 163] width 40 height 22
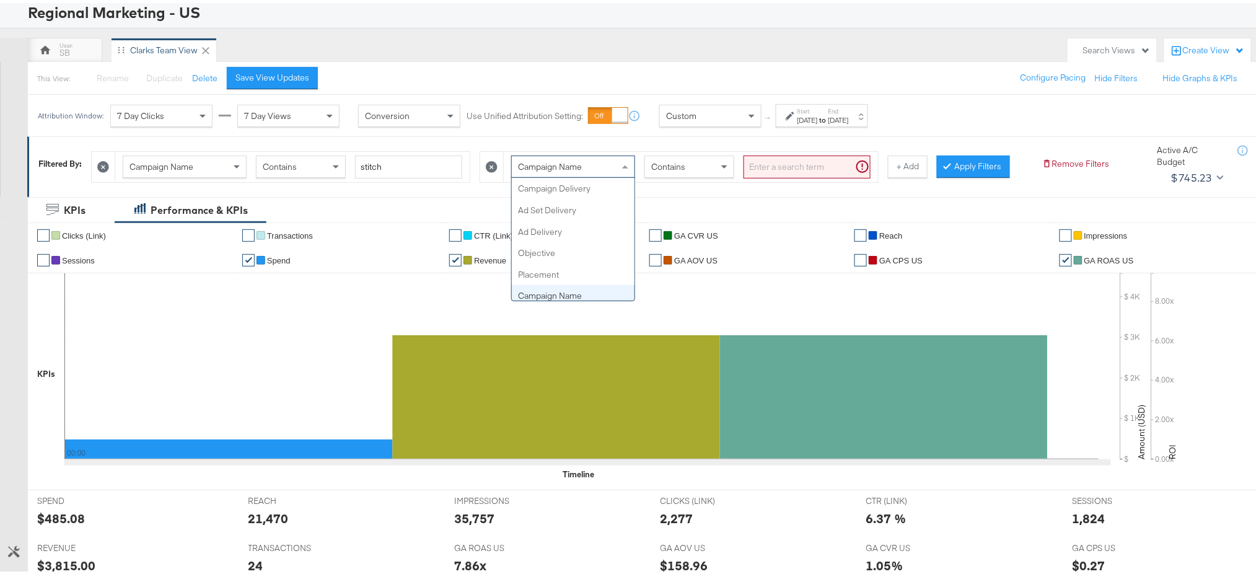
click at [569, 164] on span "Campaign Name" at bounding box center [550, 163] width 64 height 11
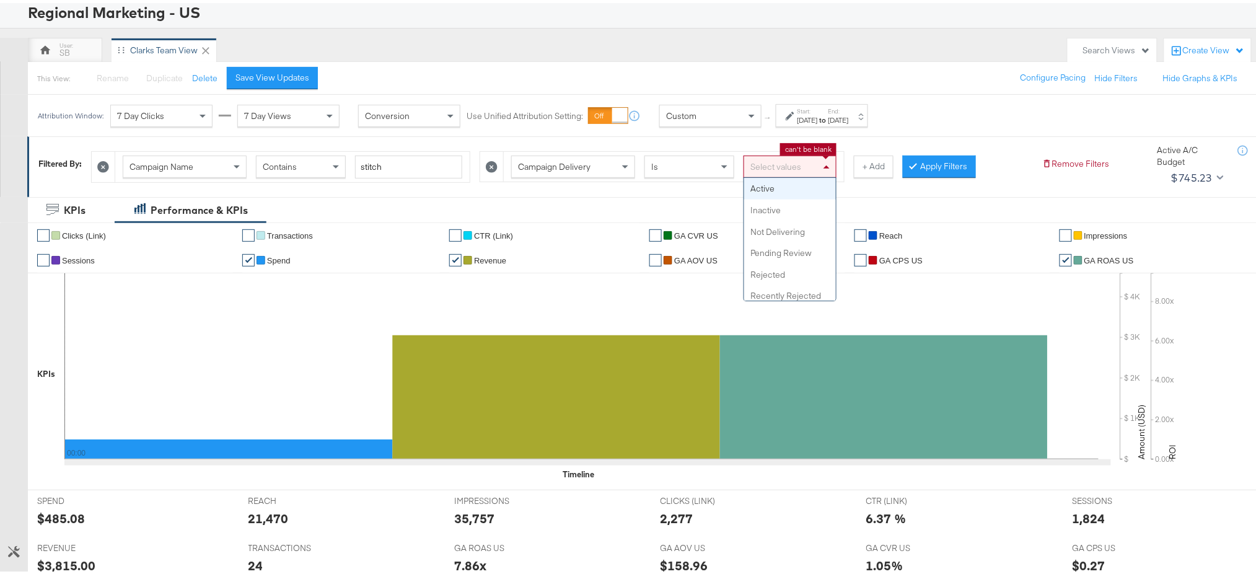
click at [801, 157] on div "Select values" at bounding box center [790, 163] width 92 height 21
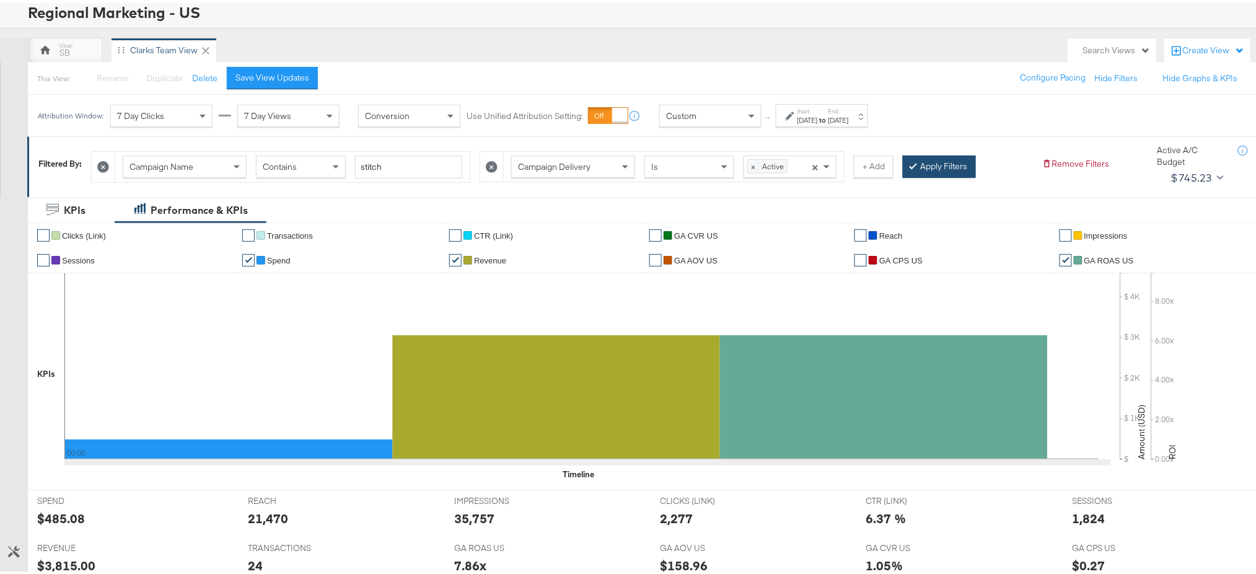
click at [949, 157] on button "Apply Filters" at bounding box center [939, 163] width 73 height 22
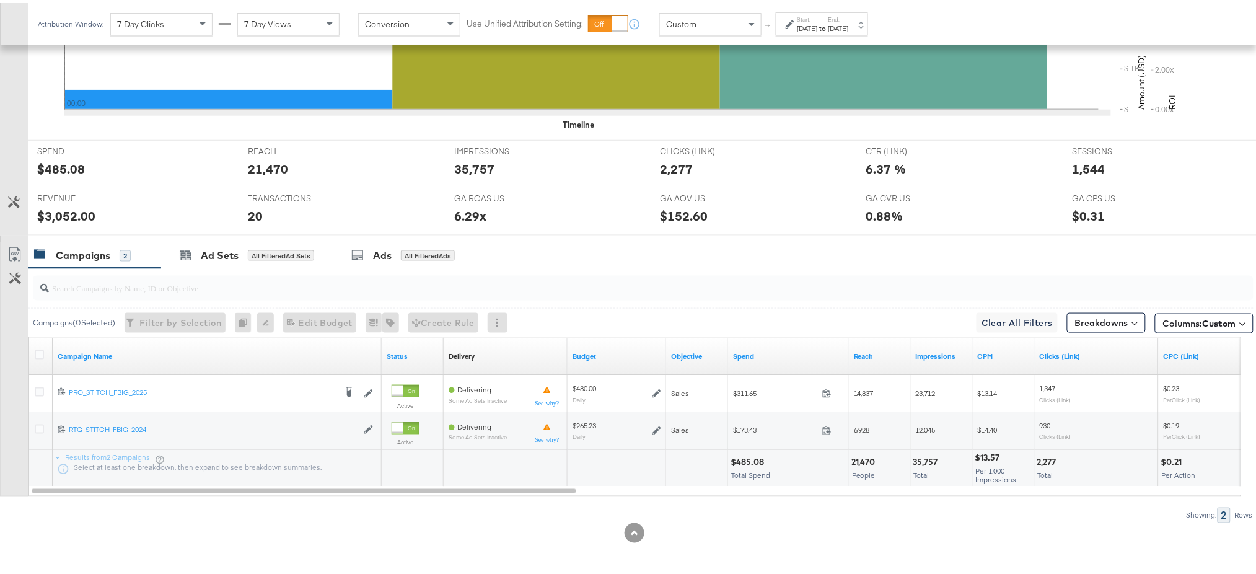
scroll to position [428, 0]
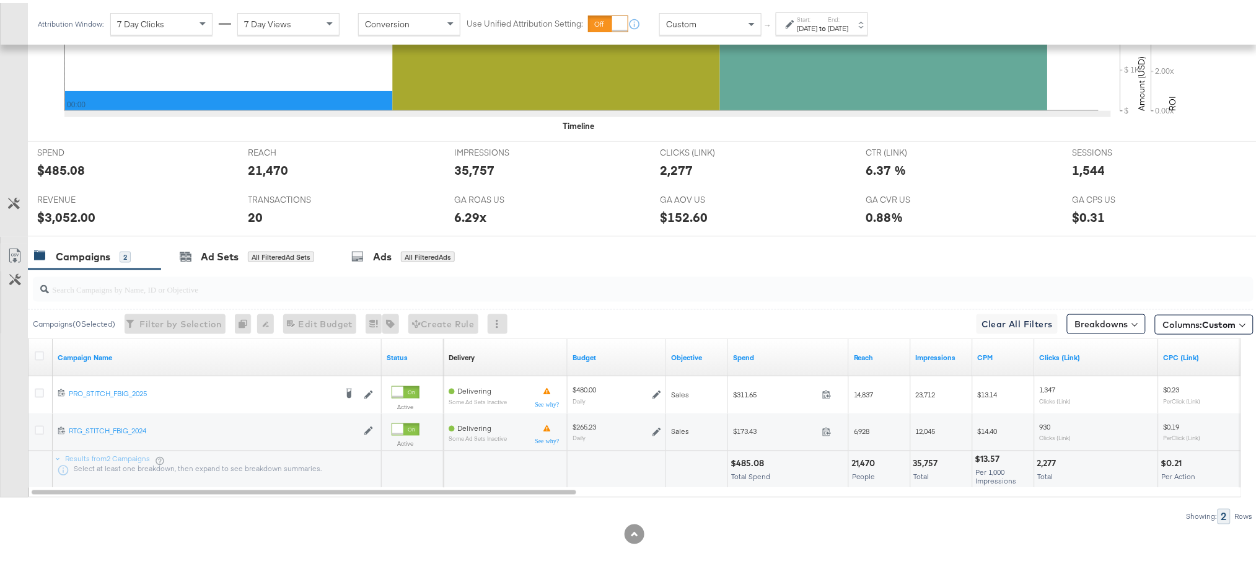
click at [66, 214] on div "$3,052.00" at bounding box center [66, 214] width 58 height 18
copy div "3,052.00"
click at [1084, 168] on div "1,544" at bounding box center [1088, 167] width 33 height 18
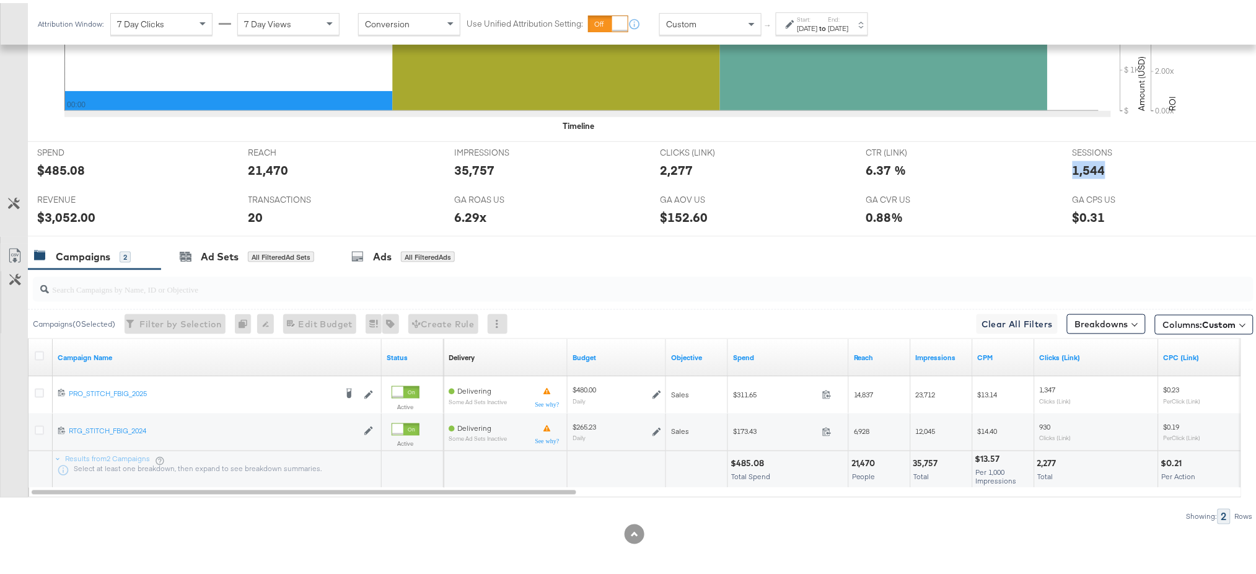
copy div "1,544"
click at [460, 217] on div "6.29x" at bounding box center [470, 214] width 32 height 18
copy div "6.29x"
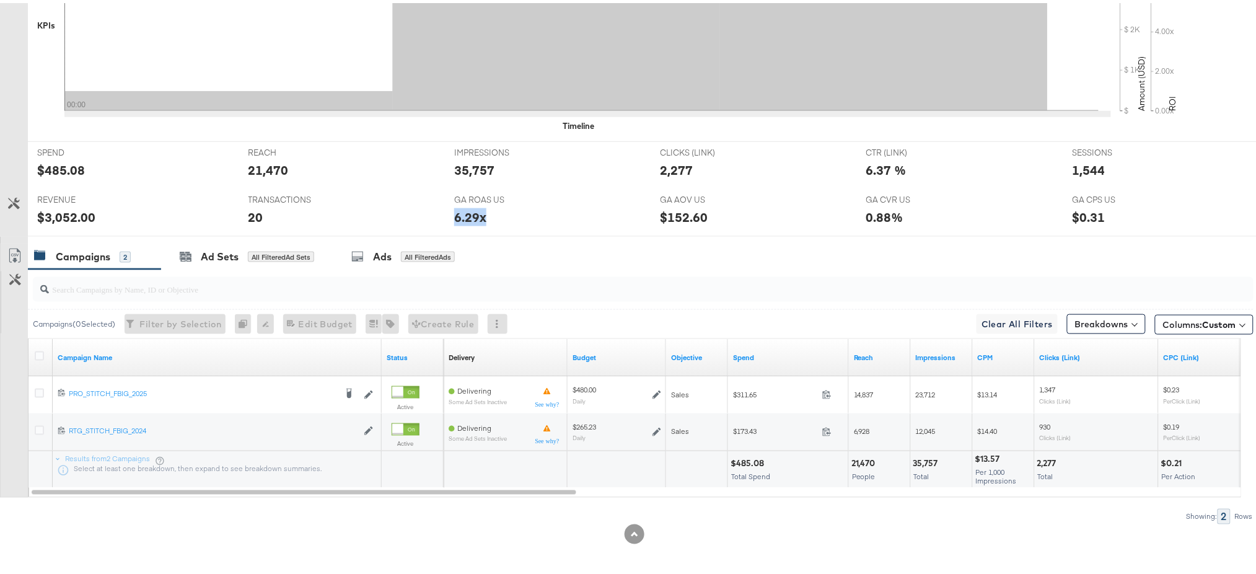
scroll to position [0, 0]
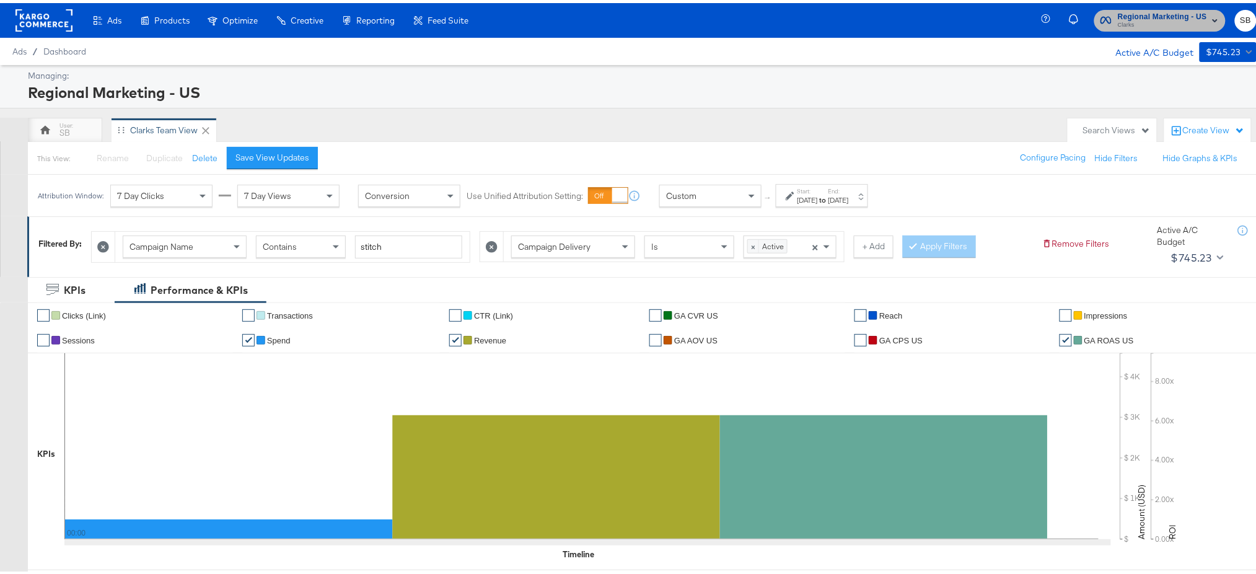
click at [1135, 24] on span "Clarks" at bounding box center [1162, 22] width 89 height 10
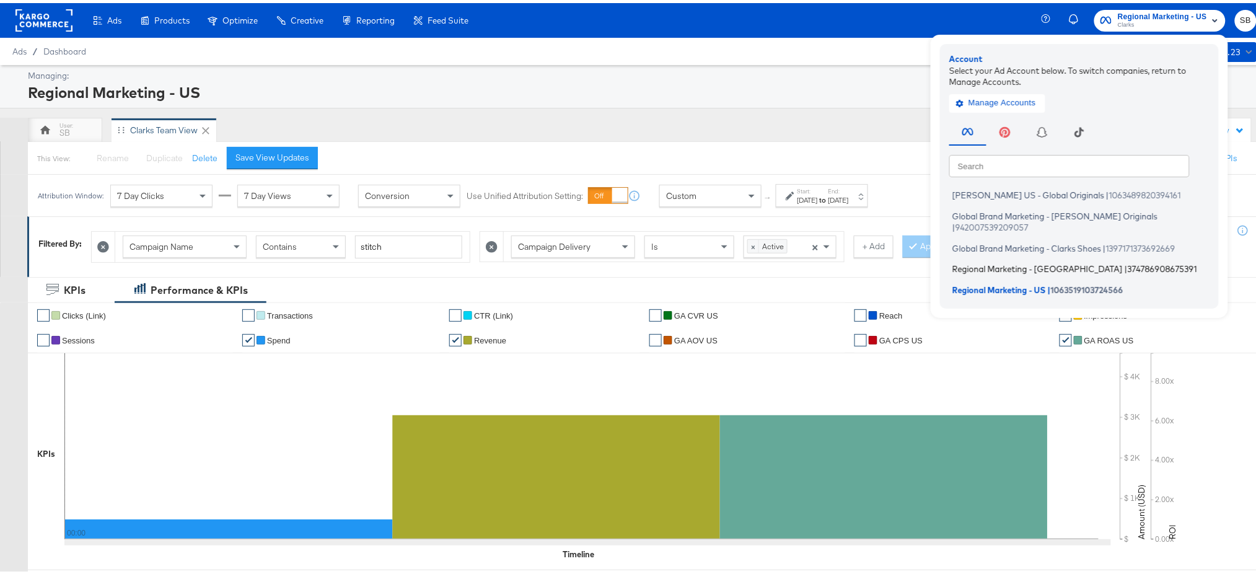
click at [1018, 257] on li "Regional Marketing - CA | 374786908675391" at bounding box center [1082, 266] width 266 height 18
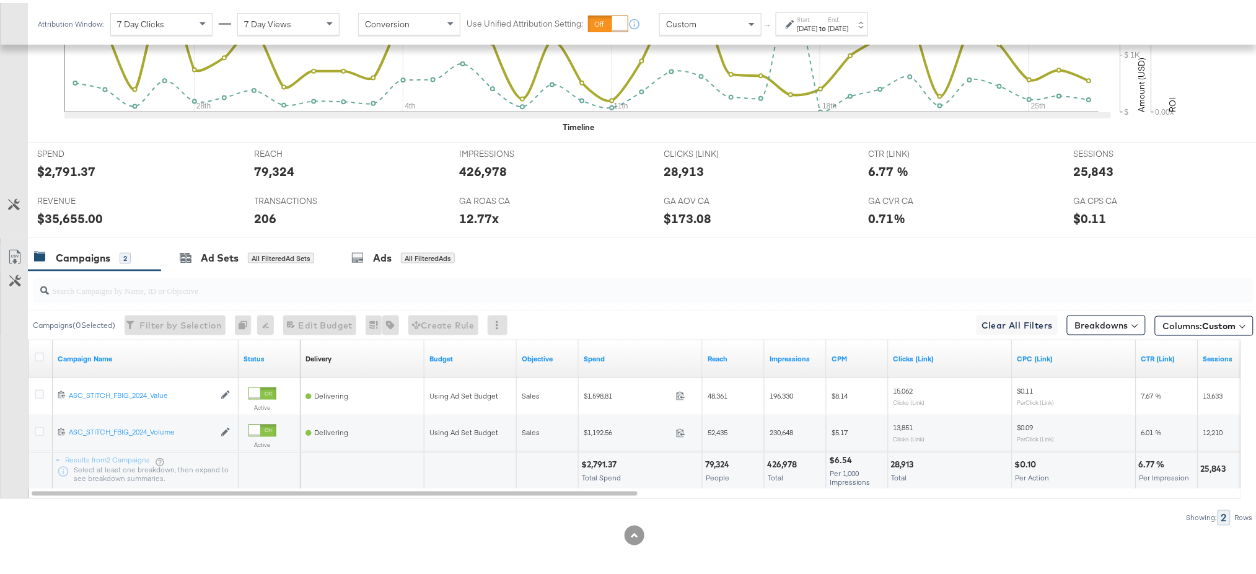
scroll to position [458, 0]
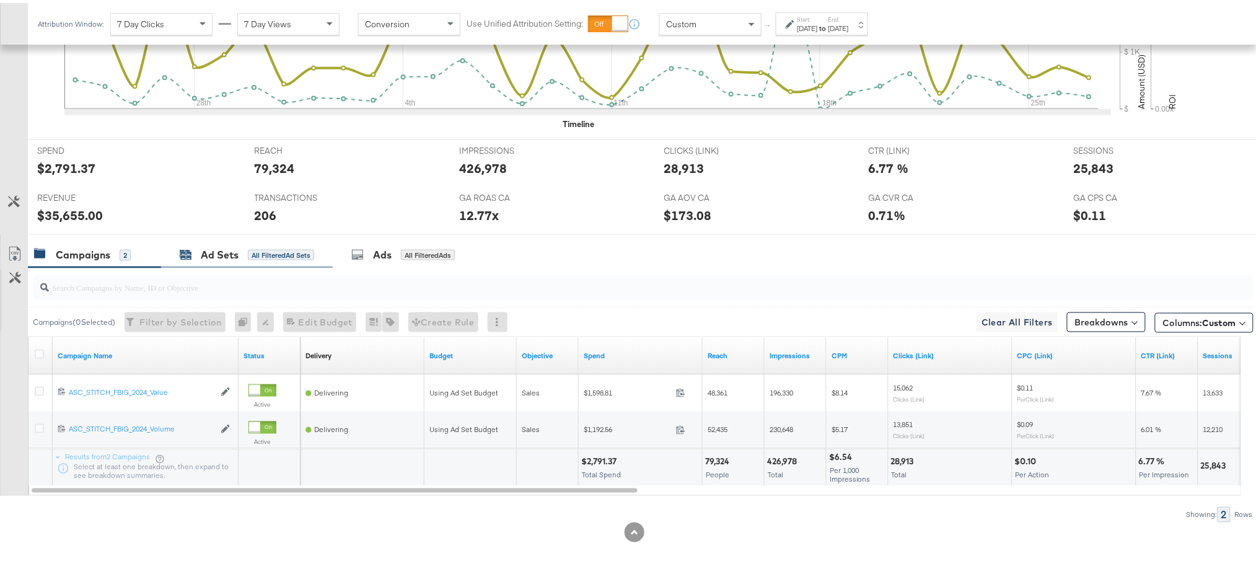
click at [232, 249] on div "Ad Sets" at bounding box center [220, 252] width 38 height 14
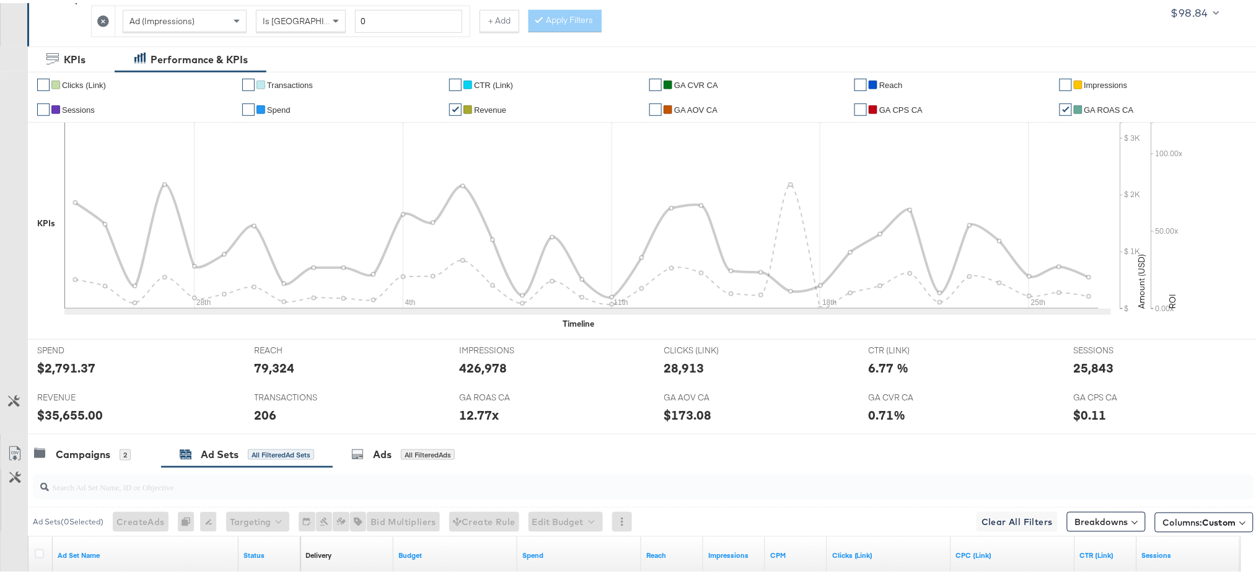
scroll to position [94, 0]
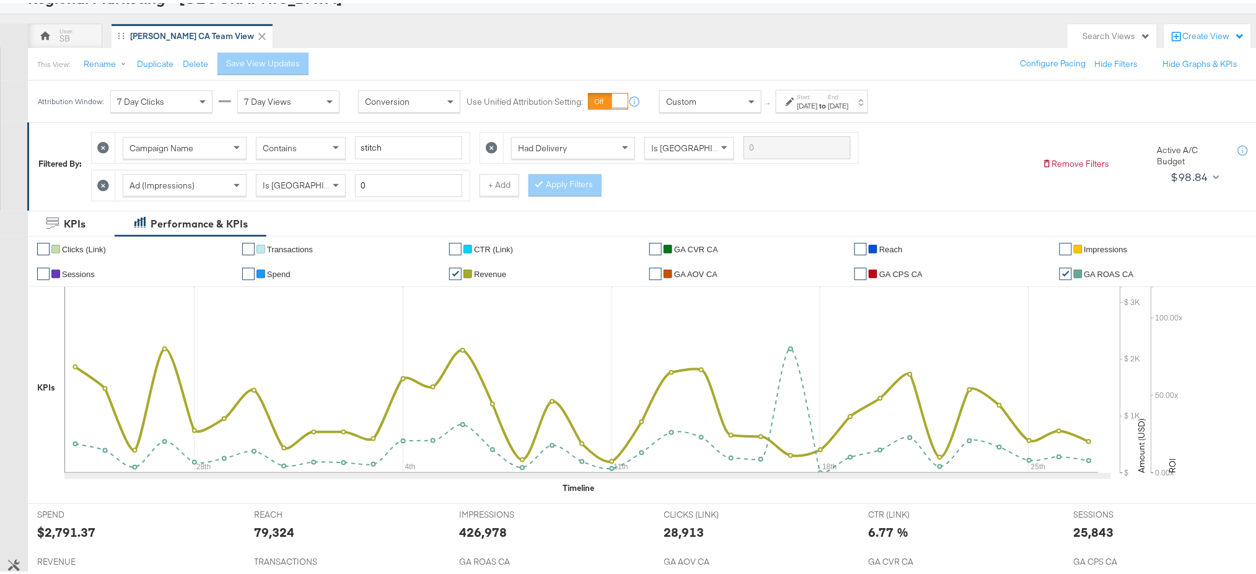
click at [828, 105] on strong "to" at bounding box center [823, 102] width 11 height 9
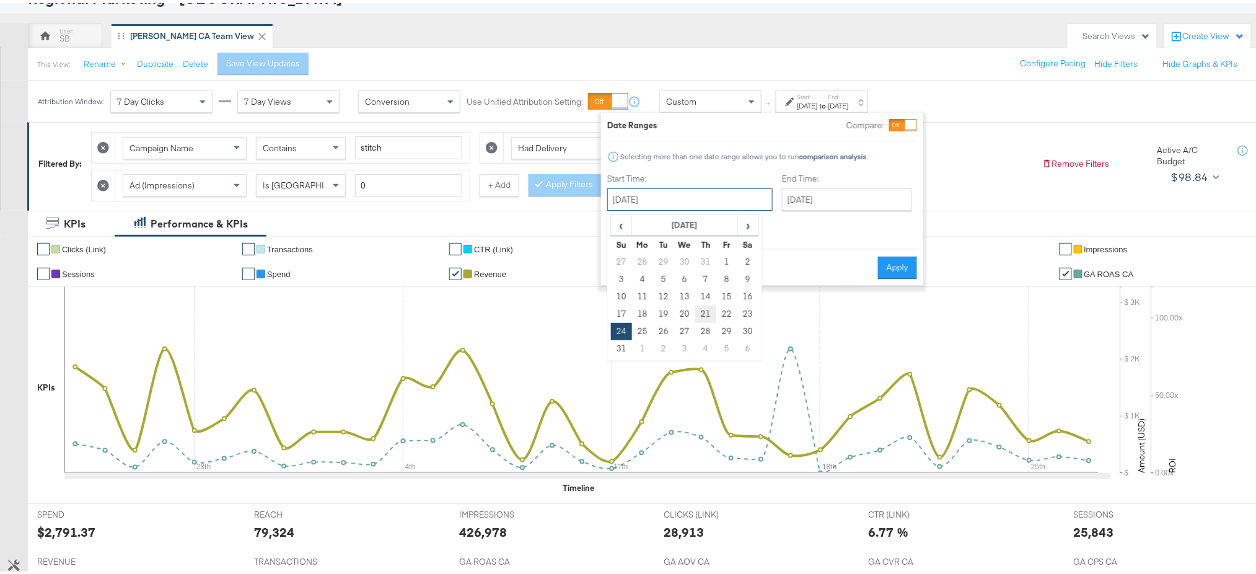
drag, startPoint x: 693, startPoint y: 196, endPoint x: 707, endPoint y: 307, distance: 111.9
click at [707, 208] on div "August 24th 2025 ‹ August 2025 › Su Mo Tu We Th Fr Sa 27 28 29 30 31 1 2 3 4 5 …" at bounding box center [689, 196] width 165 height 22
click at [746, 212] on span "›" at bounding box center [747, 221] width 19 height 19
click at [622, 327] on td "28" at bounding box center [621, 328] width 21 height 17
type input "September 28th 2025"
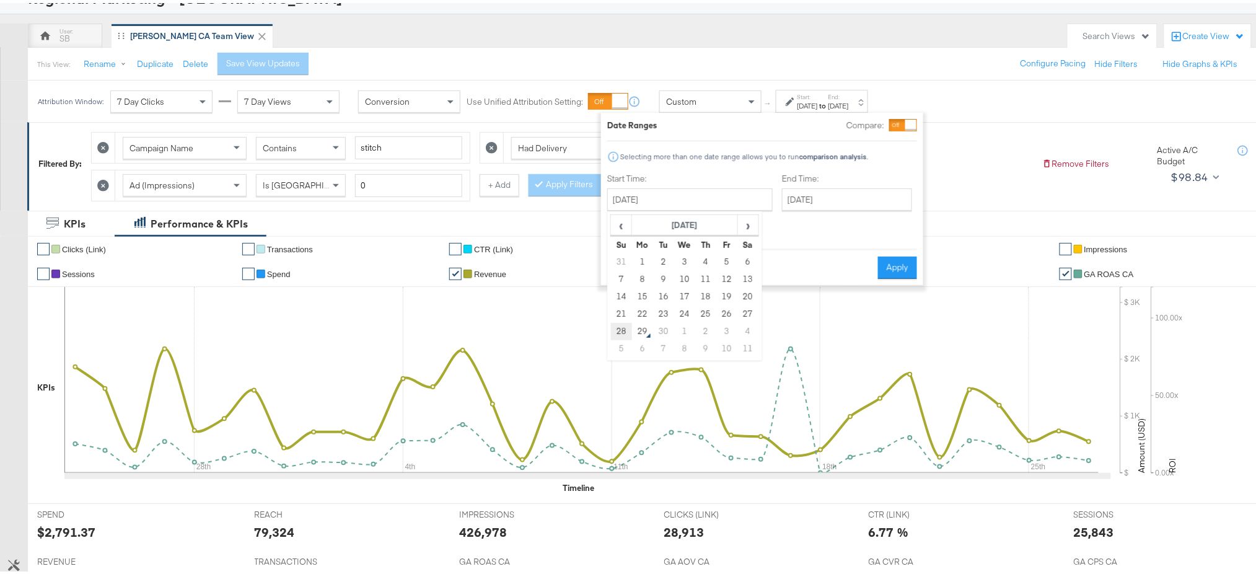
type input "September 28th 2025"
click at [893, 253] on button "Apply" at bounding box center [896, 264] width 39 height 22
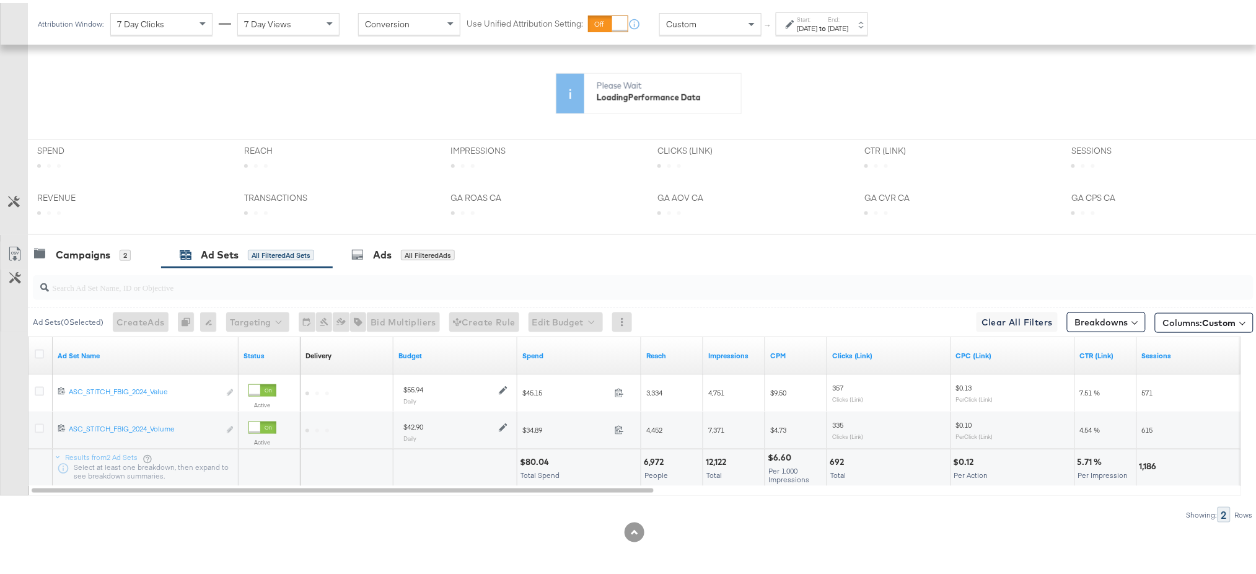
scroll to position [458, 0]
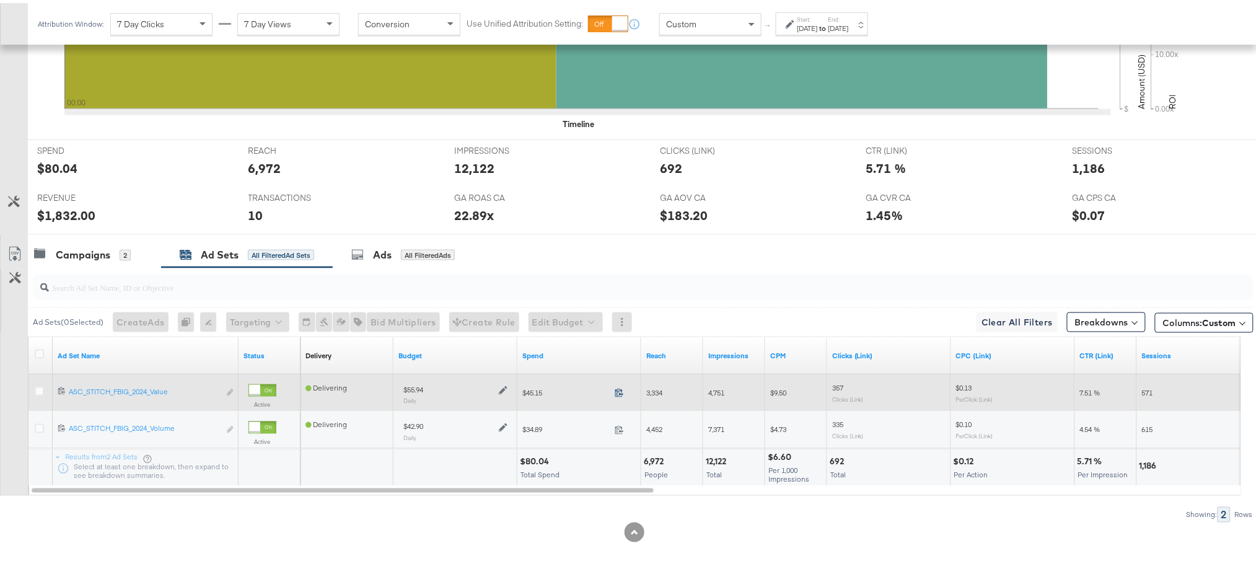
click at [616, 390] on icon at bounding box center [619, 389] width 9 height 9
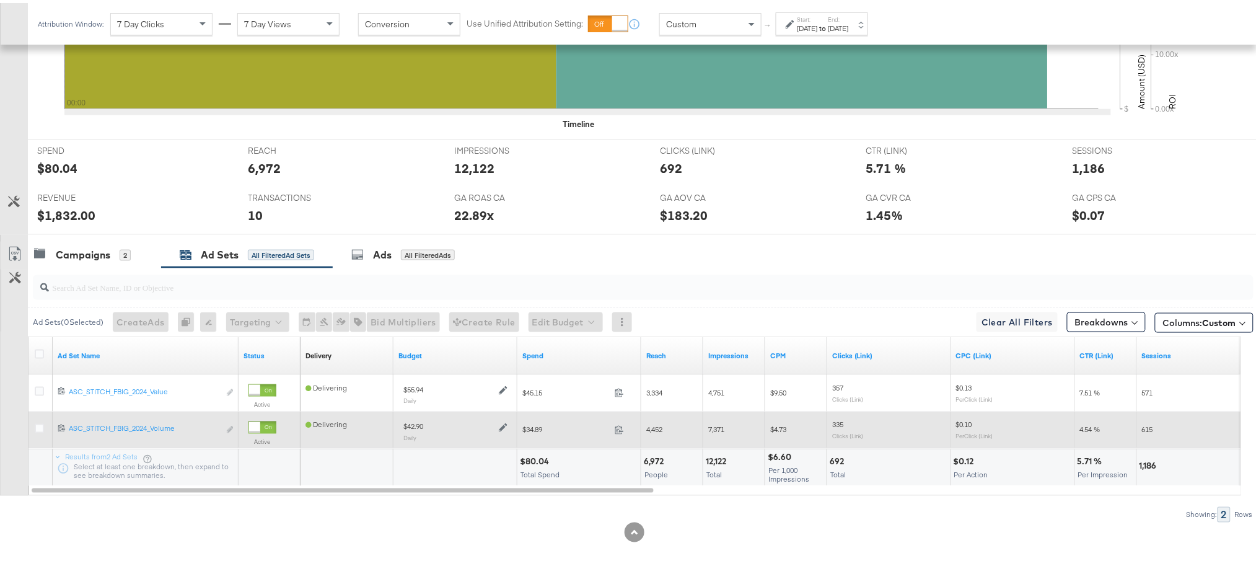
click at [610, 431] on span at bounding box center [623, 428] width 27 height 9
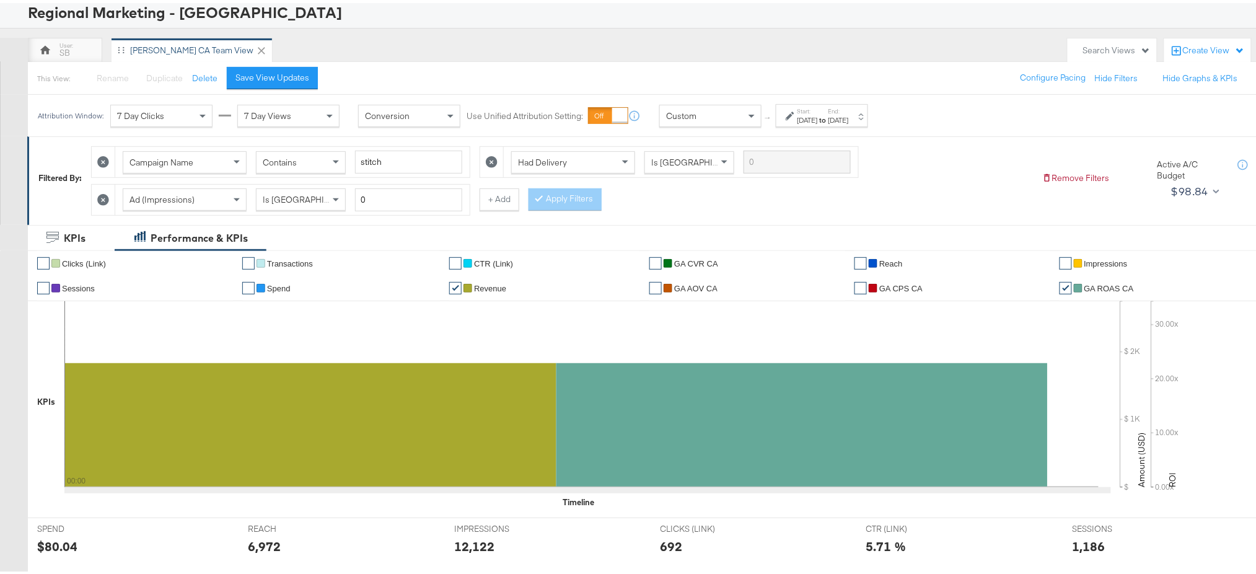
scroll to position [0, 0]
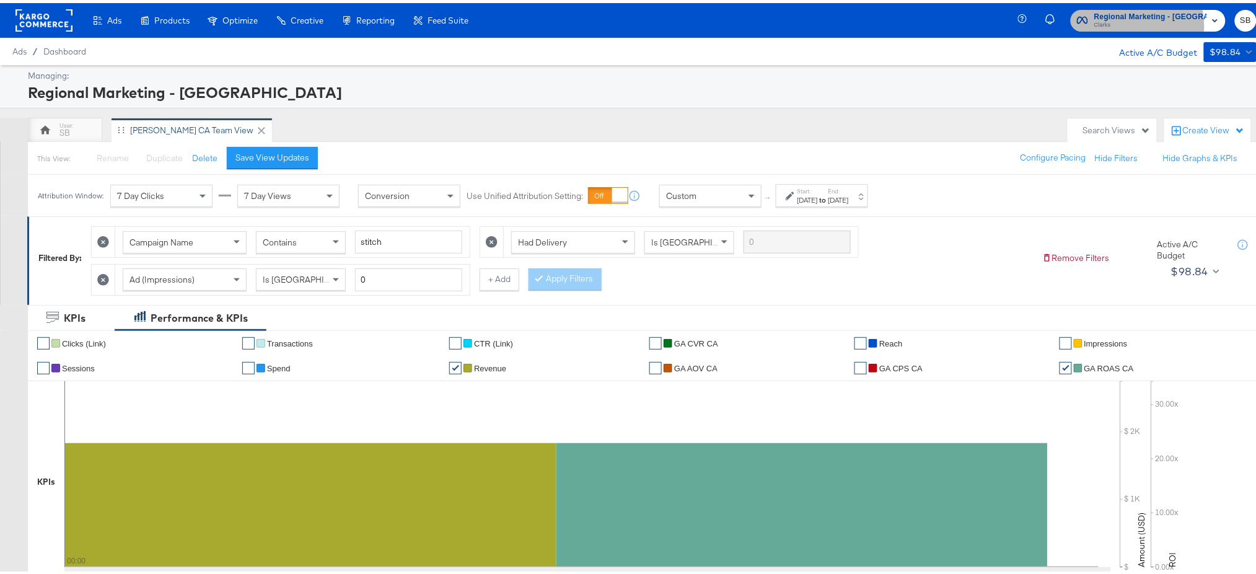
click at [1135, 24] on span "Clarks" at bounding box center [1150, 22] width 113 height 10
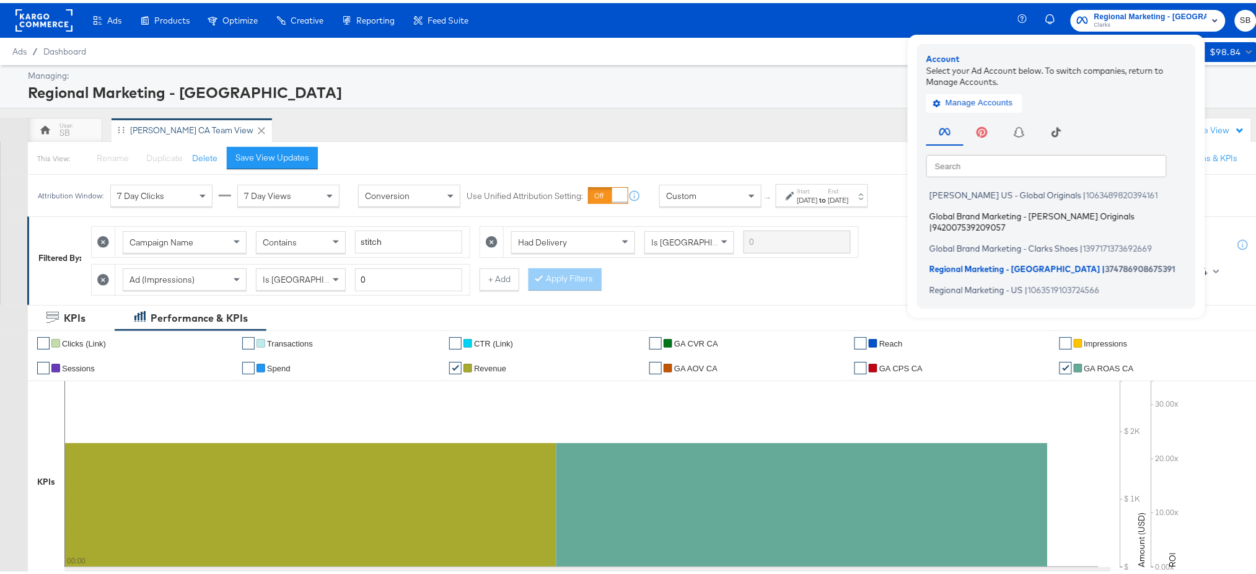
click at [1006, 219] on li "Global Brand Marketing - Clarks Originals | 942007539209057" at bounding box center [1059, 218] width 266 height 29
